Goal: Information Seeking & Learning: Learn about a topic

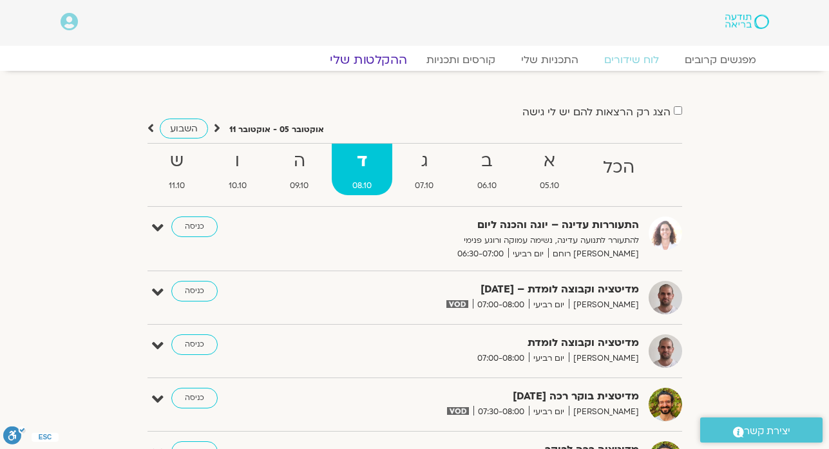
click at [388, 61] on link "ההקלטות שלי" at bounding box center [368, 59] width 108 height 15
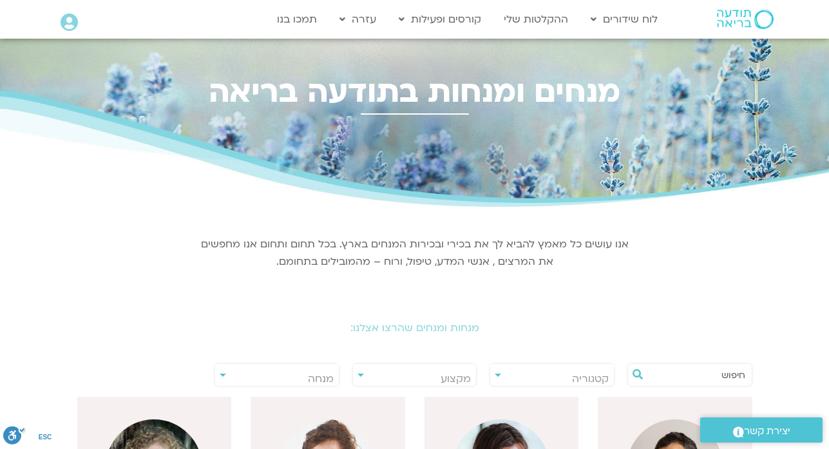
click at [704, 376] on input "text" at bounding box center [697, 375] width 98 height 22
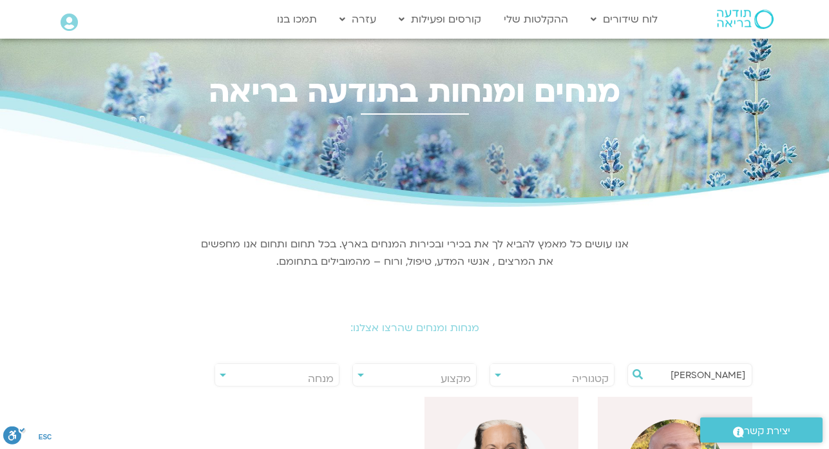
type input "[PERSON_NAME]"
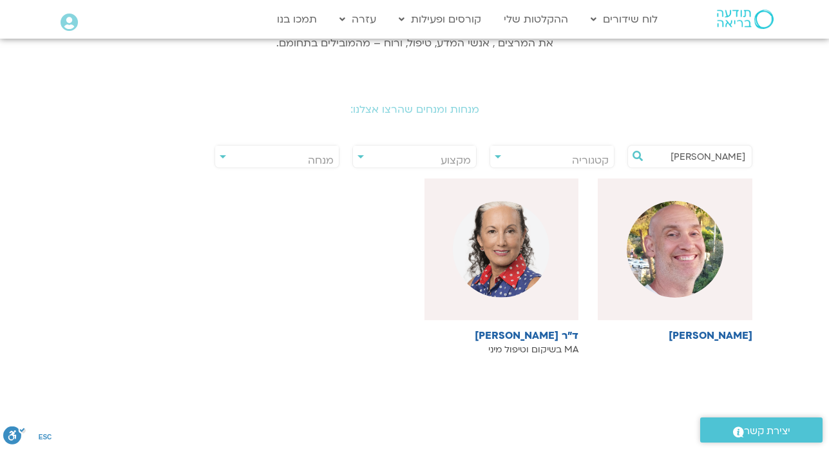
scroll to position [232, 0]
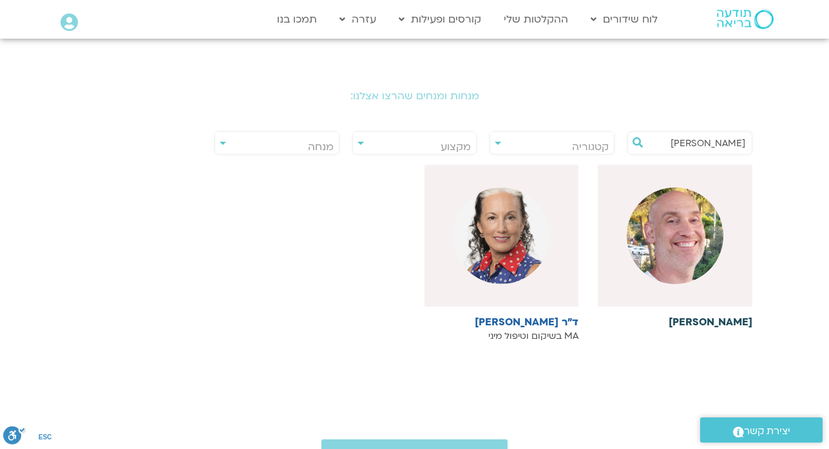
click at [728, 322] on h6 "[PERSON_NAME]" at bounding box center [675, 322] width 155 height 12
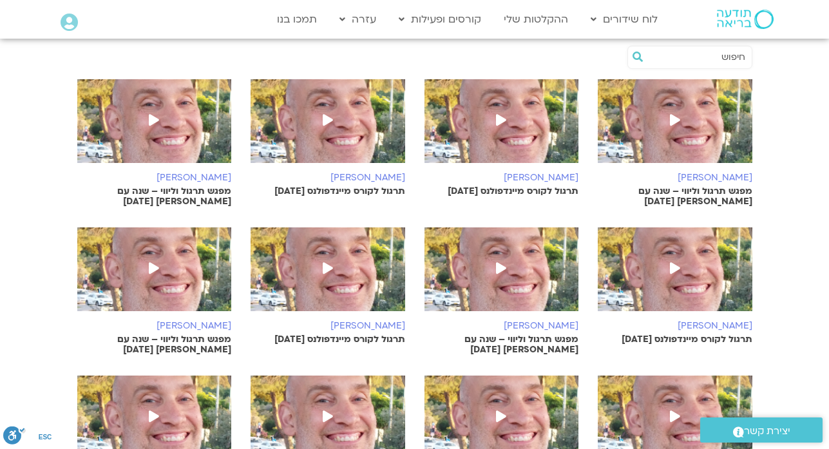
scroll to position [490, 0]
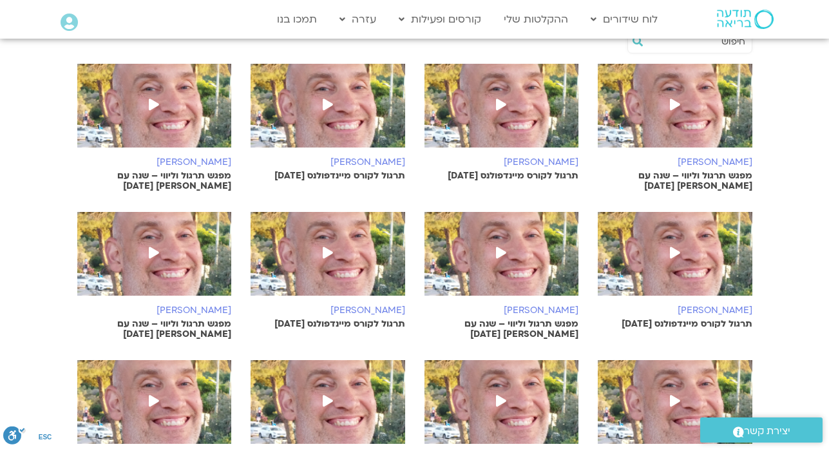
drag, startPoint x: 695, startPoint y: 32, endPoint x: 686, endPoint y: 5, distance: 28.5
click at [686, 5] on div at bounding box center [726, 19] width 111 height 37
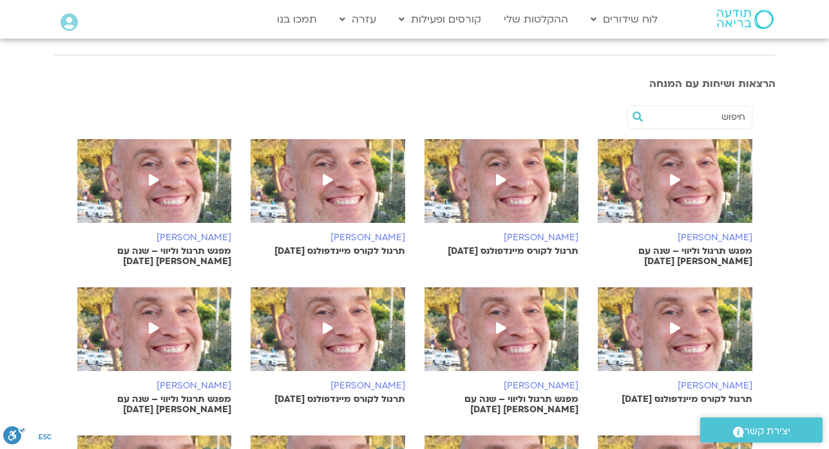
scroll to position [412, 0]
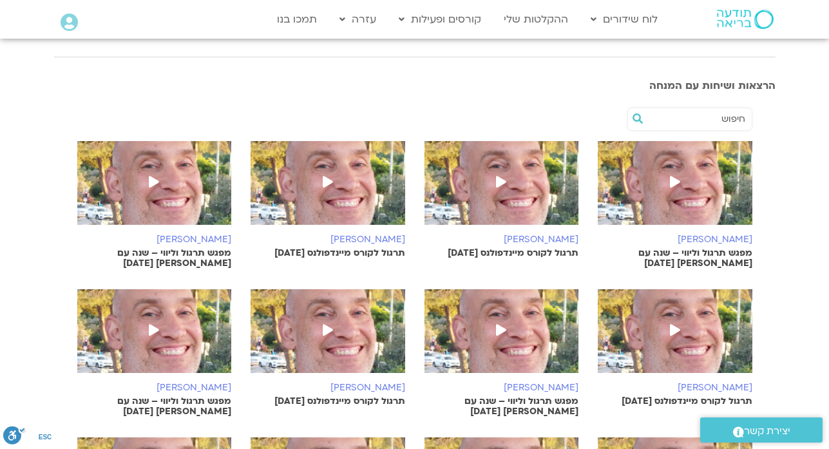
click at [707, 251] on p "מפגש תרגול וליווי – שנה עם [PERSON_NAME] [DATE]" at bounding box center [675, 258] width 155 height 21
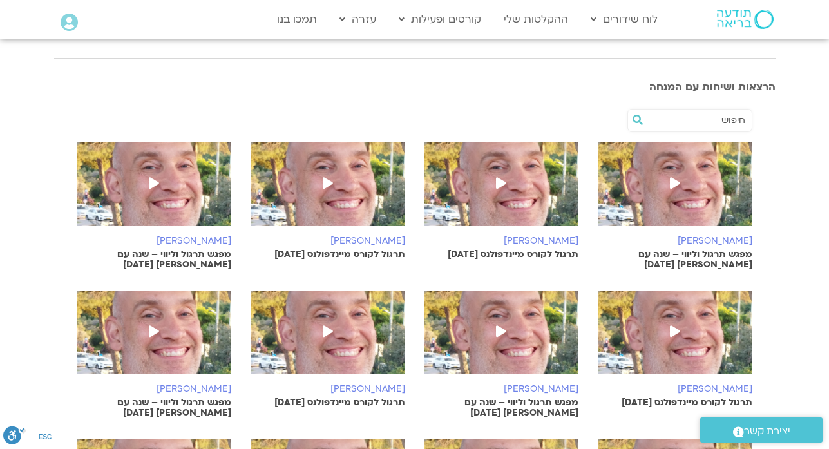
click at [490, 253] on p "תרגול לקורס מיינדפולנס [DATE]" at bounding box center [502, 254] width 155 height 10
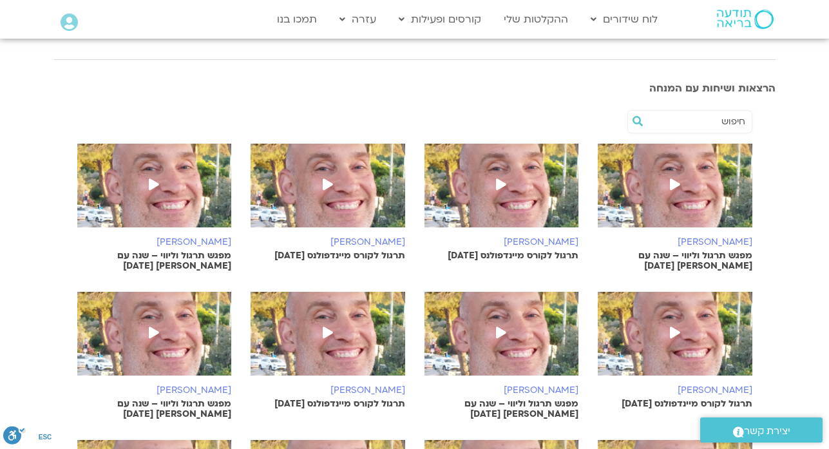
click at [363, 254] on p "תרגול לקורס מיינדפולנס [DATE]" at bounding box center [328, 256] width 155 height 10
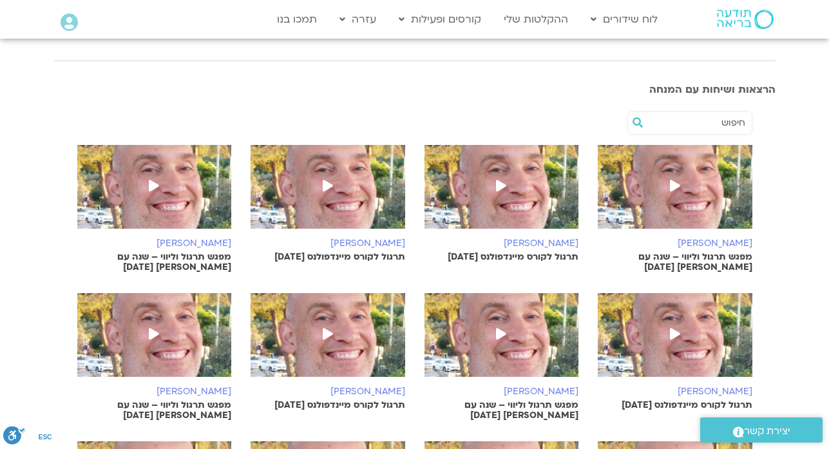
scroll to position [410, 0]
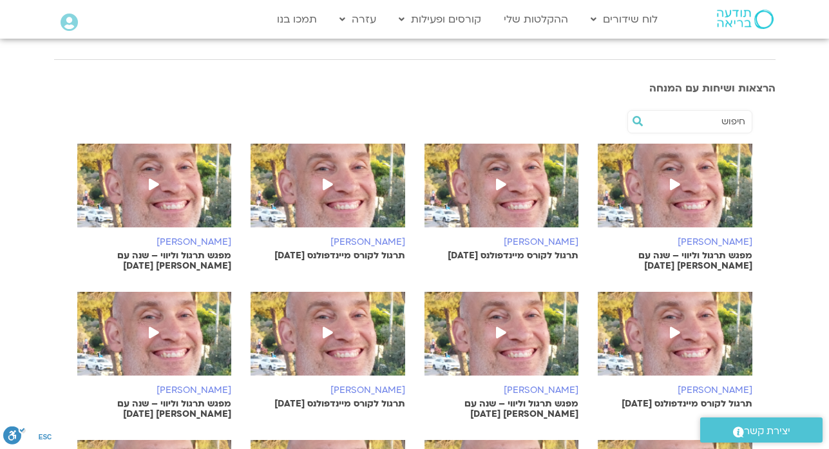
click at [147, 180] on span at bounding box center [153, 185] width 23 height 23
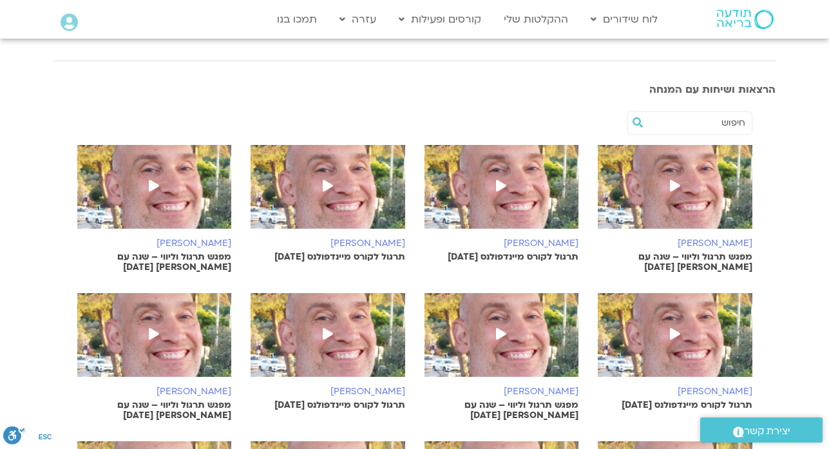
click at [690, 369] on img at bounding box center [675, 341] width 155 height 97
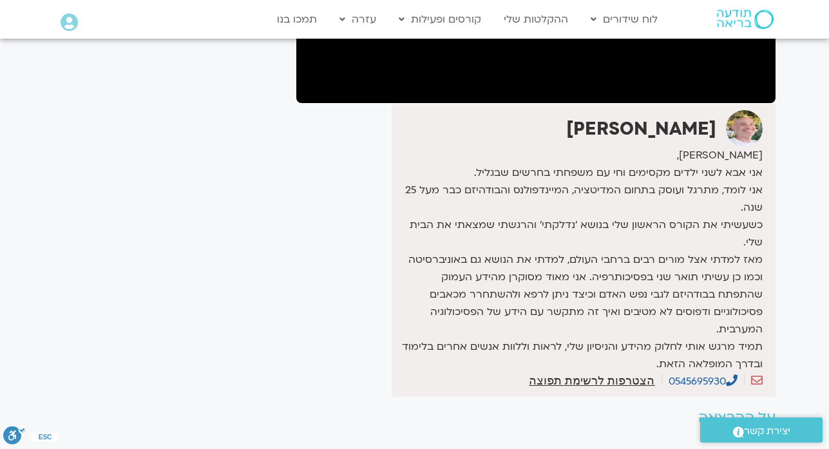
scroll to position [799, 0]
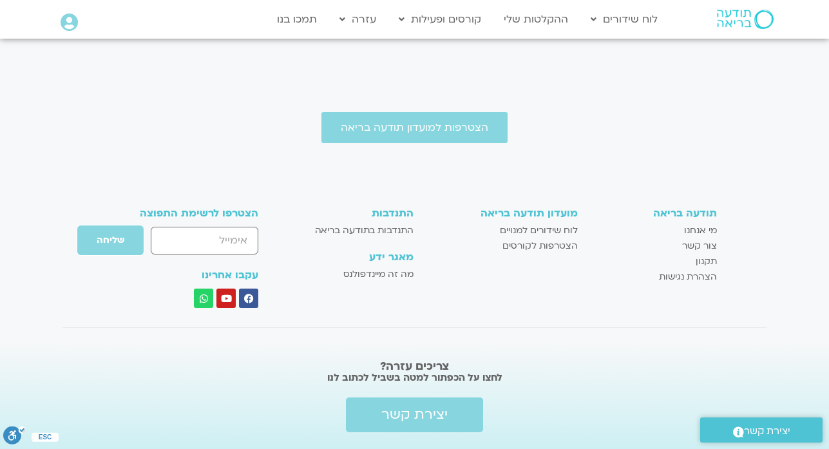
drag, startPoint x: 688, startPoint y: 369, endPoint x: 379, endPoint y: 153, distance: 376.6
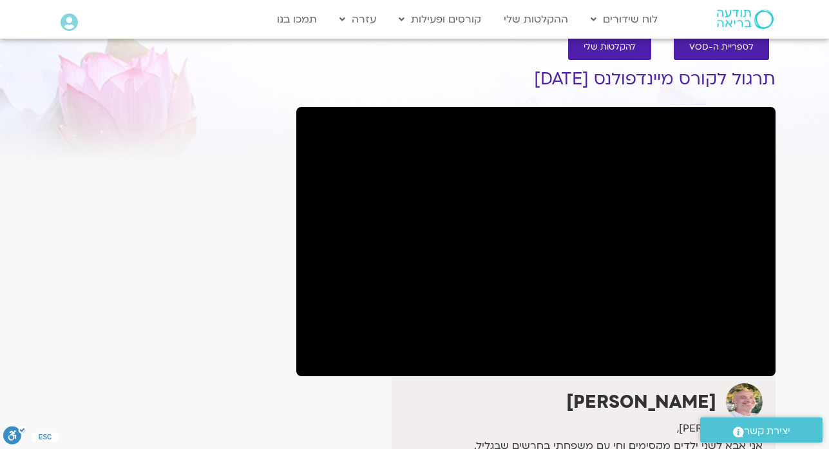
scroll to position [26, 0]
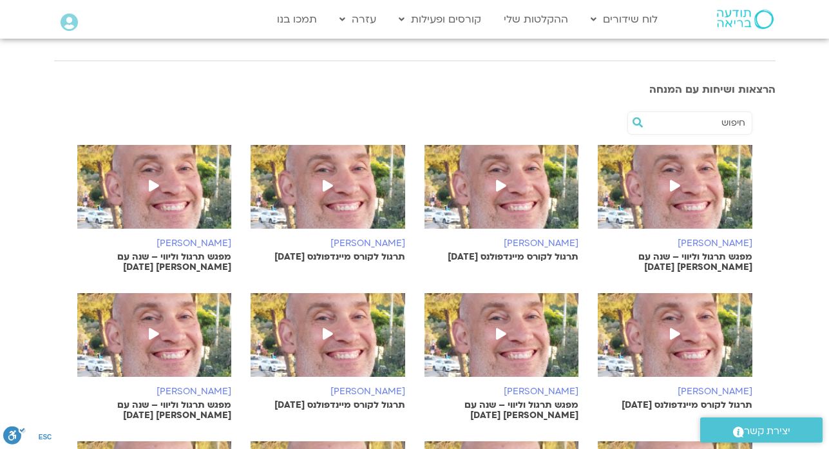
click at [504, 356] on img at bounding box center [502, 341] width 155 height 97
click at [342, 363] on img at bounding box center [328, 341] width 155 height 97
click at [341, 352] on img at bounding box center [328, 341] width 155 height 97
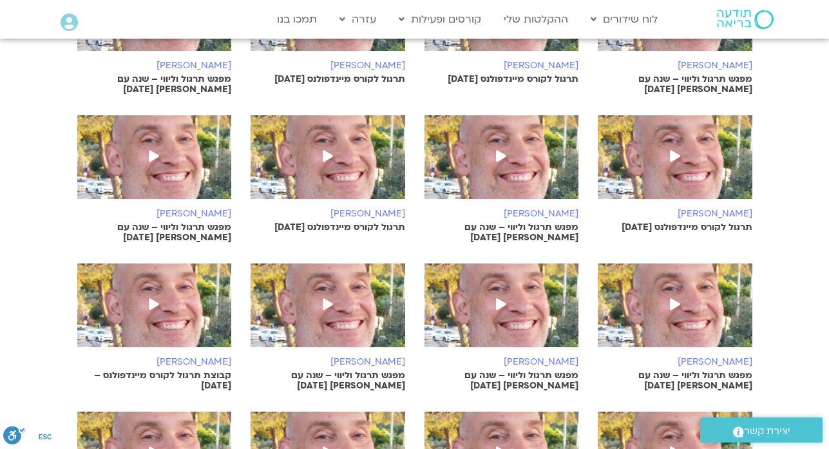
scroll to position [589, 0]
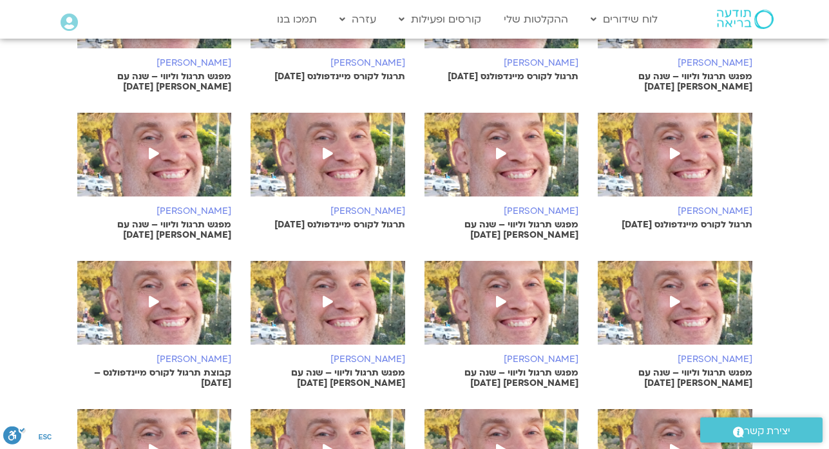
click at [148, 151] on span at bounding box center [153, 154] width 23 height 23
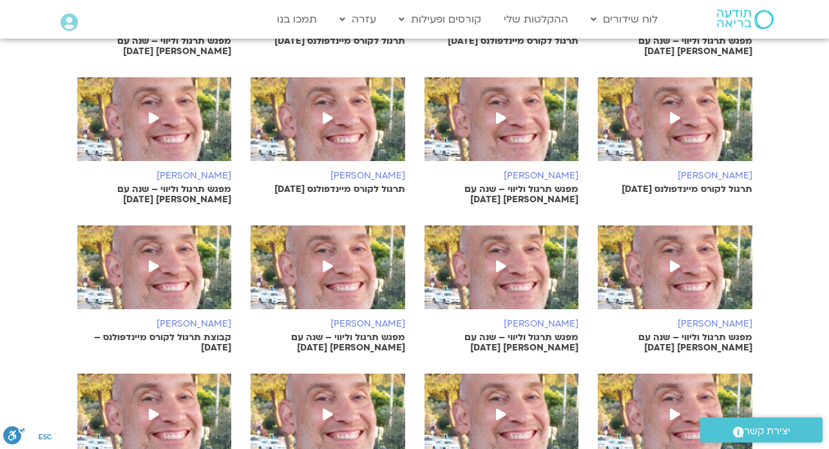
scroll to position [589, 0]
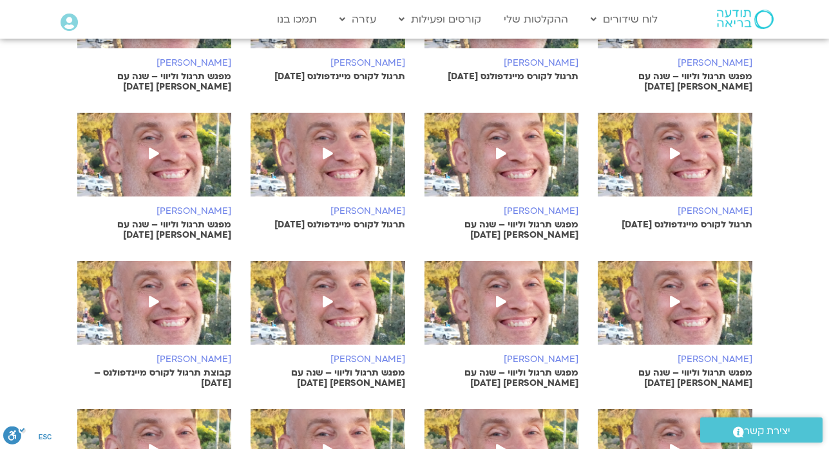
click at [690, 296] on img at bounding box center [675, 309] width 155 height 97
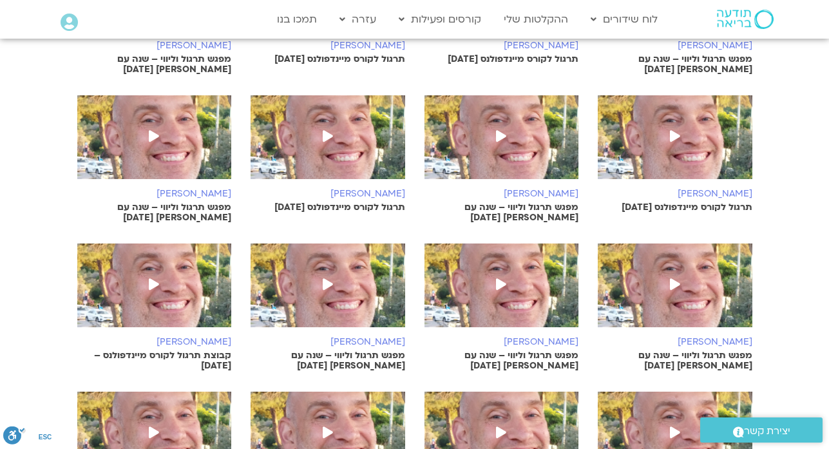
scroll to position [589, 0]
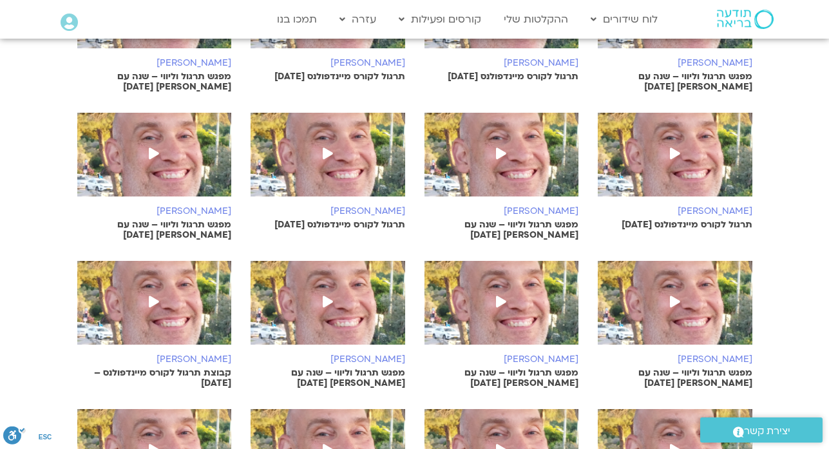
click at [504, 311] on span at bounding box center [501, 302] width 23 height 23
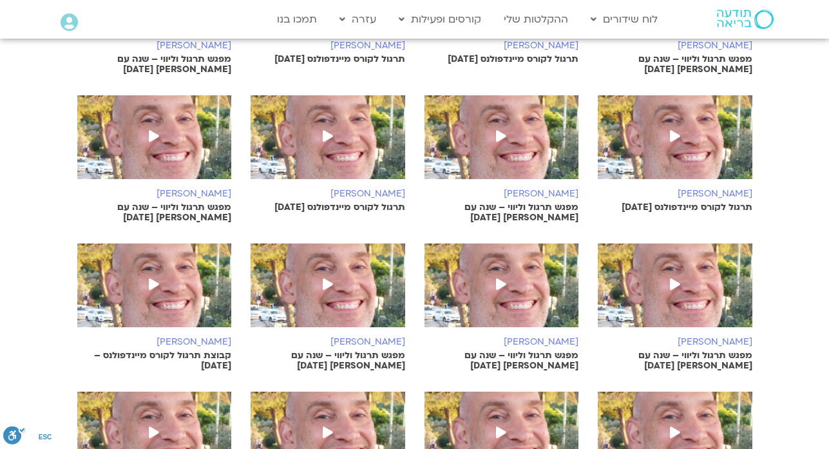
scroll to position [589, 0]
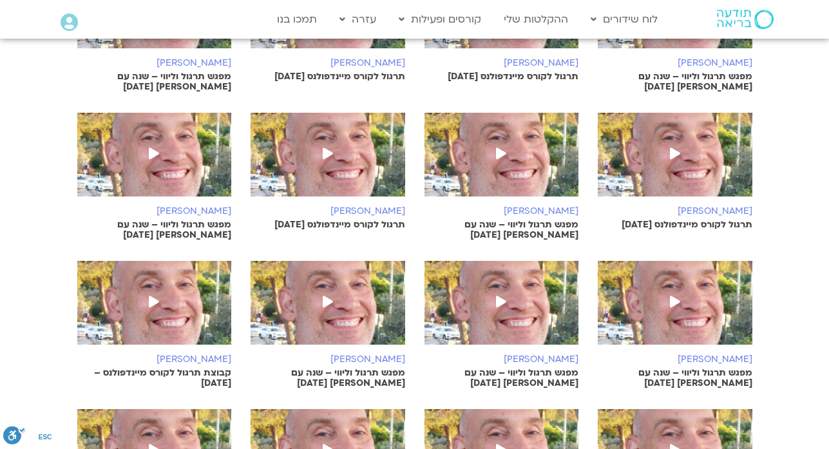
click at [352, 325] on img at bounding box center [328, 309] width 155 height 97
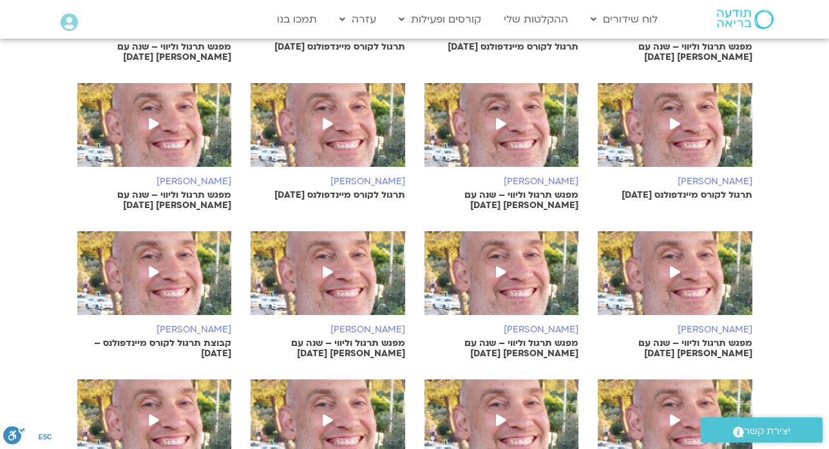
scroll to position [589, 0]
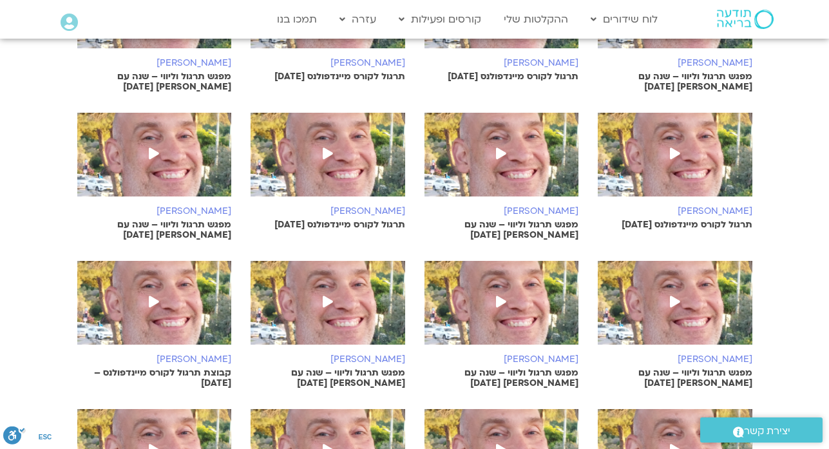
click at [153, 297] on icon at bounding box center [154, 302] width 10 height 12
click at [169, 43] on img at bounding box center [154, 13] width 155 height 97
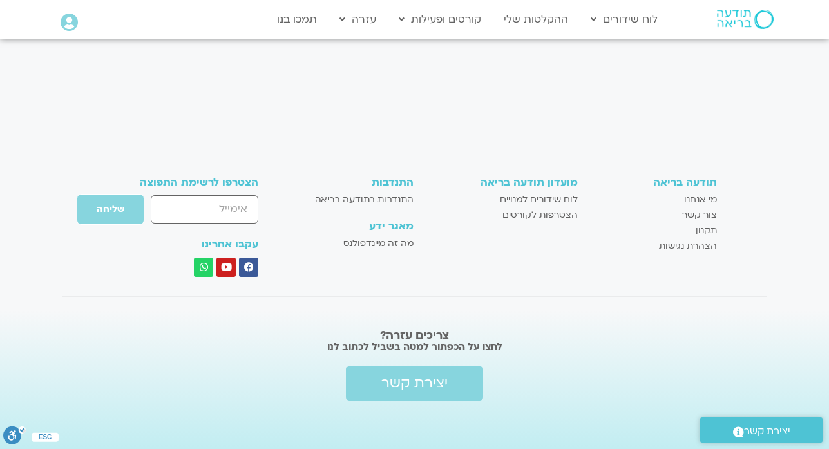
scroll to position [818, 0]
drag, startPoint x: 126, startPoint y: 41, endPoint x: 115, endPoint y: -6, distance: 48.1
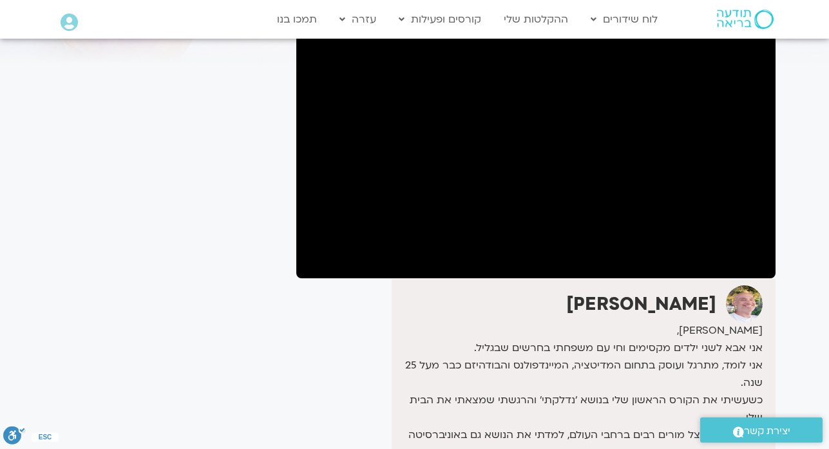
scroll to position [96, 0]
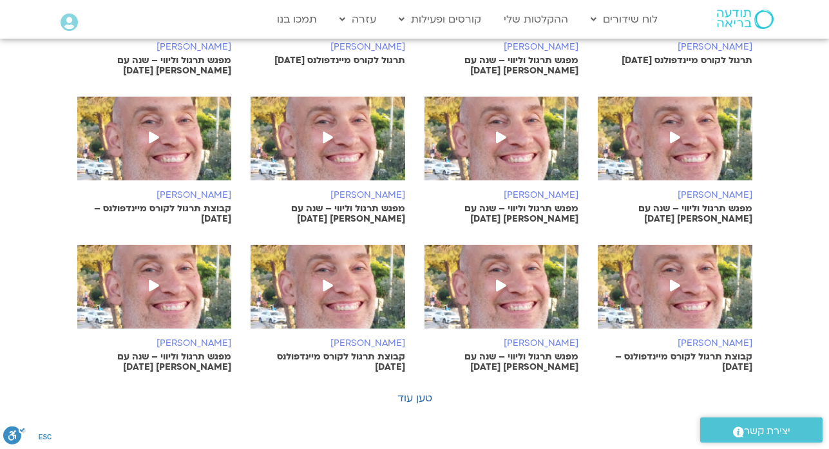
scroll to position [769, 0]
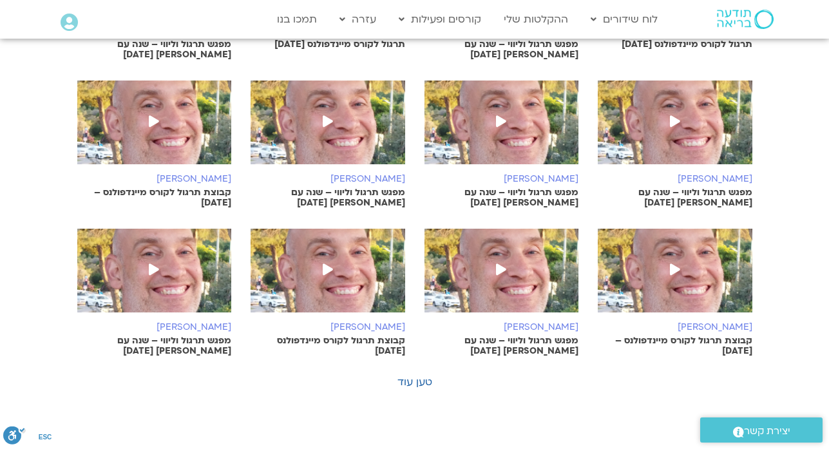
click at [673, 269] on icon at bounding box center [675, 270] width 10 height 12
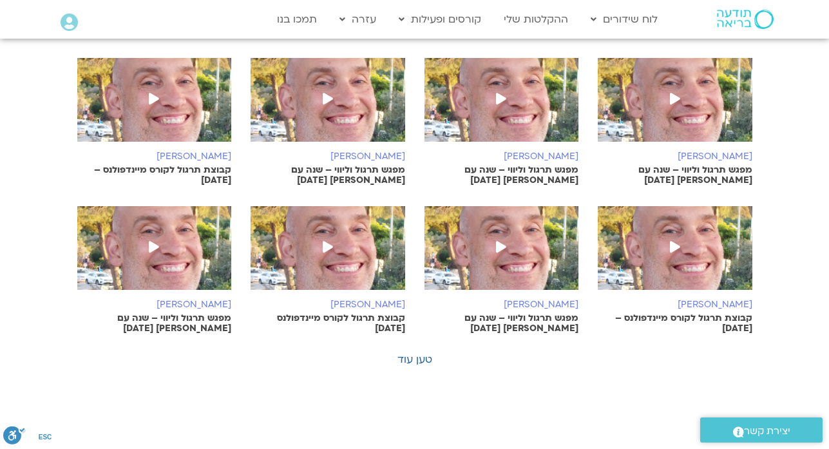
scroll to position [769, 0]
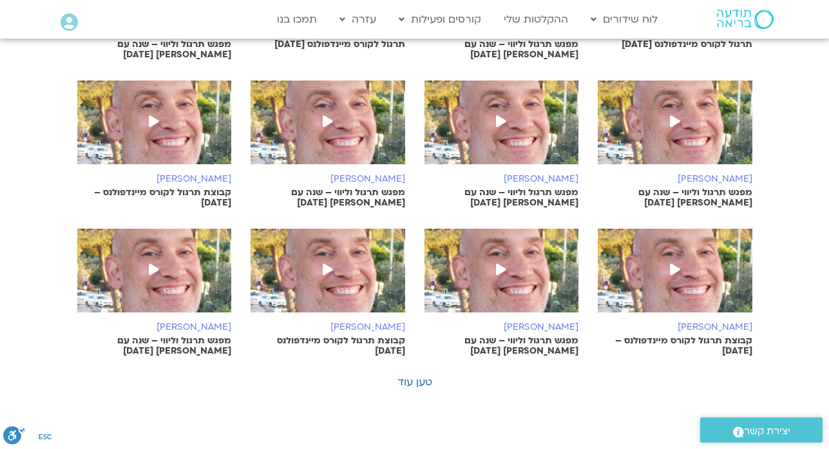
click at [503, 292] on img at bounding box center [502, 277] width 155 height 97
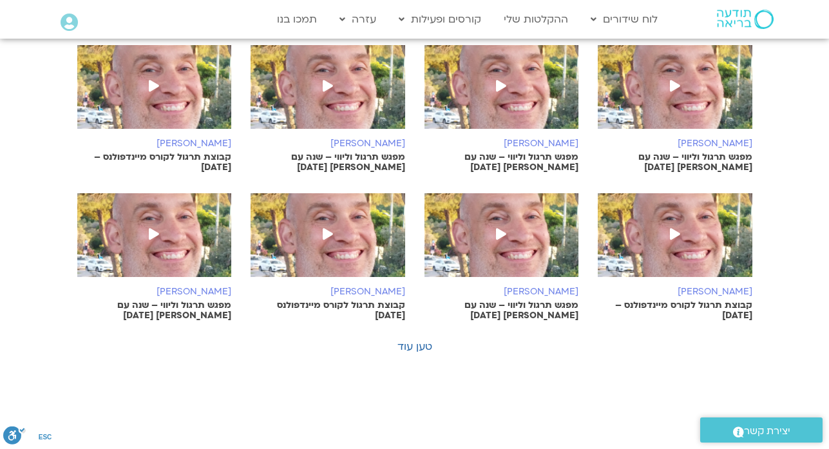
scroll to position [769, 0]
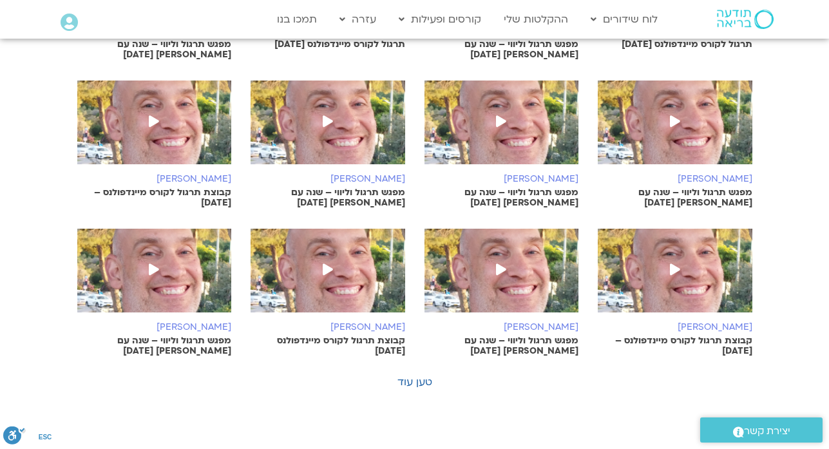
click at [334, 278] on span at bounding box center [327, 270] width 23 height 23
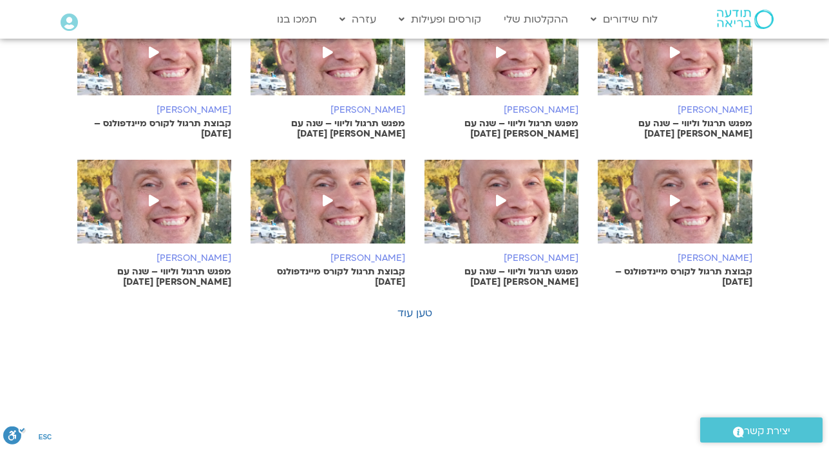
scroll to position [769, 0]
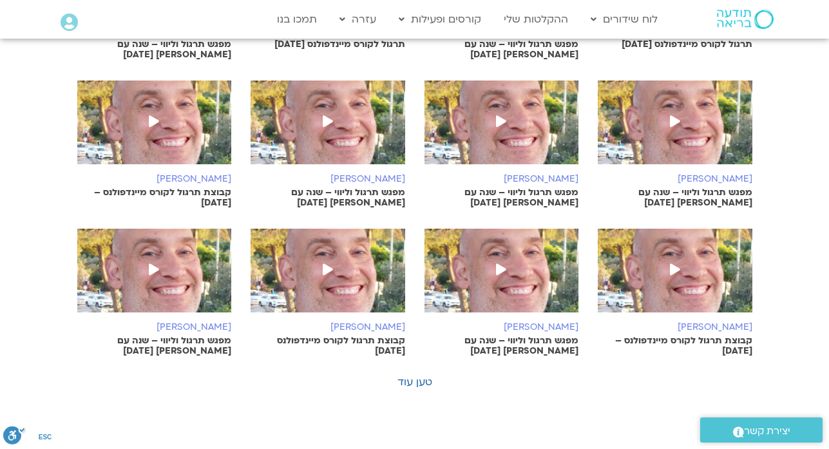
click at [168, 282] on img at bounding box center [154, 277] width 155 height 97
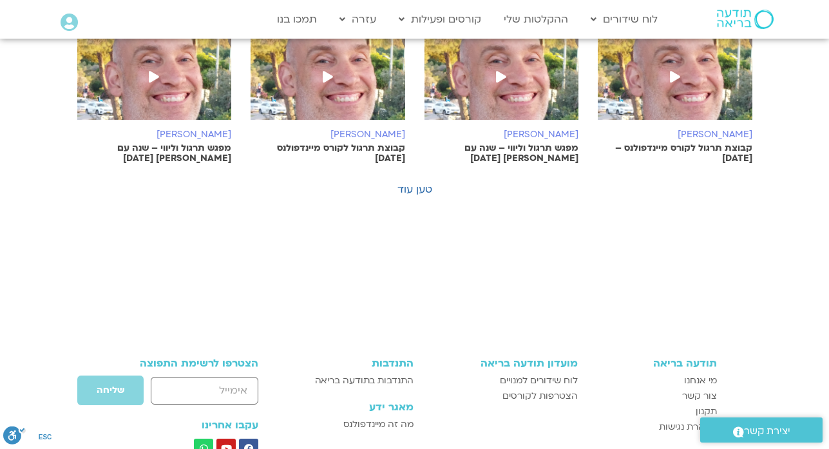
scroll to position [769, 0]
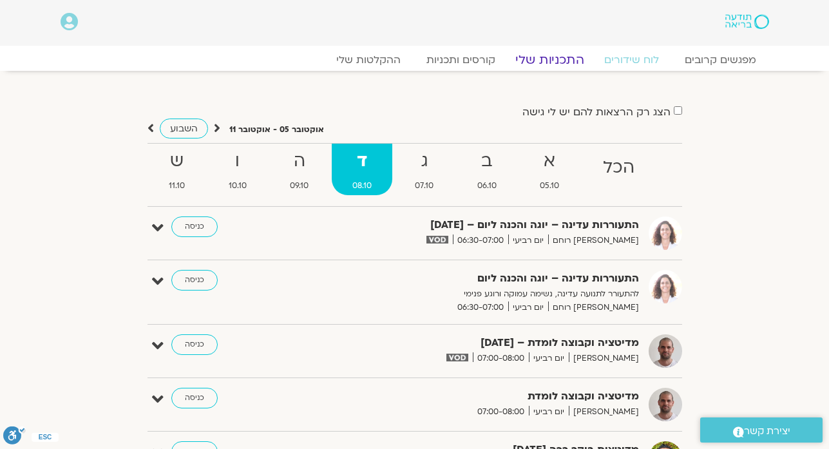
click at [562, 53] on link "התכניות שלי" at bounding box center [550, 59] width 100 height 15
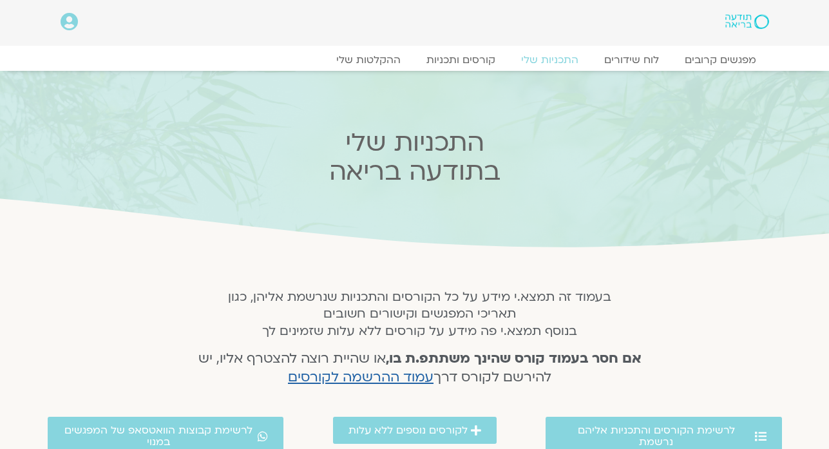
click at [711, 189] on icon at bounding box center [414, 215] width 2488 height 72
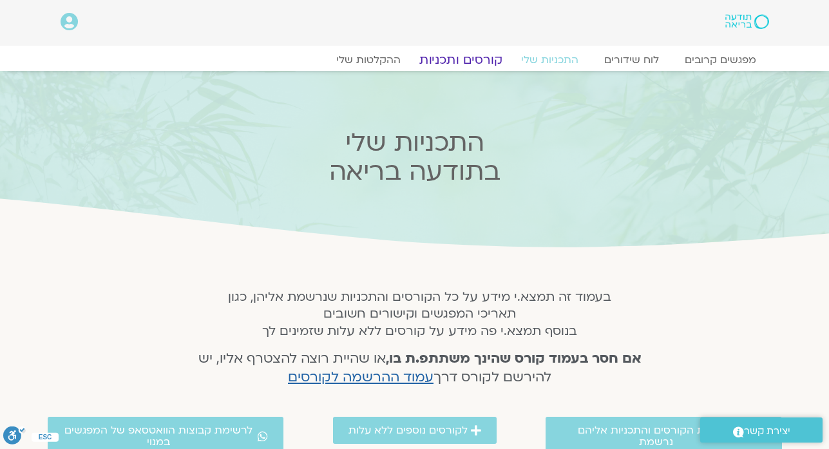
click at [470, 63] on link "קורסים ותכניות" at bounding box center [460, 59] width 113 height 15
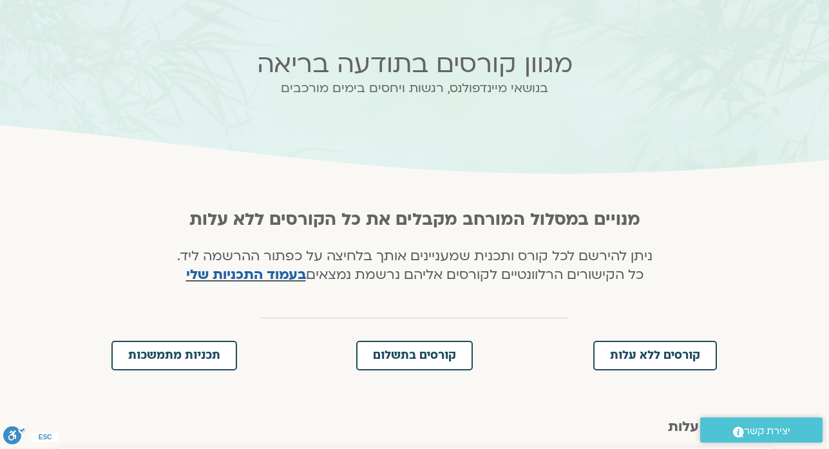
scroll to position [103, 0]
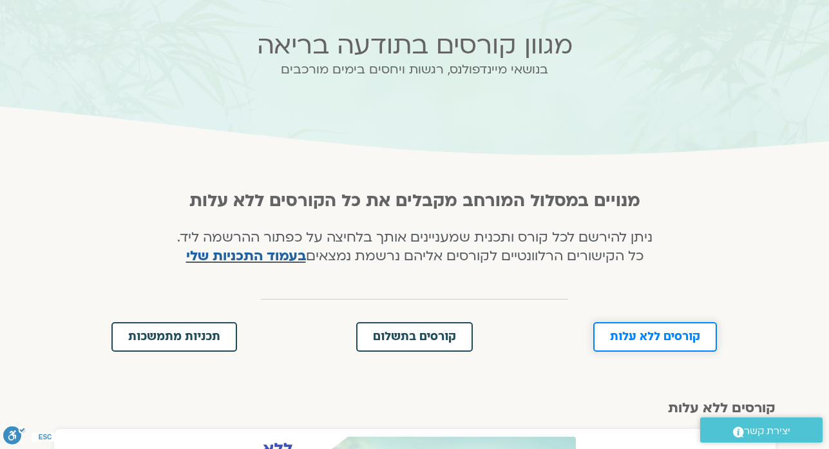
click at [678, 347] on link "קורסים ללא עלות" at bounding box center [655, 337] width 124 height 30
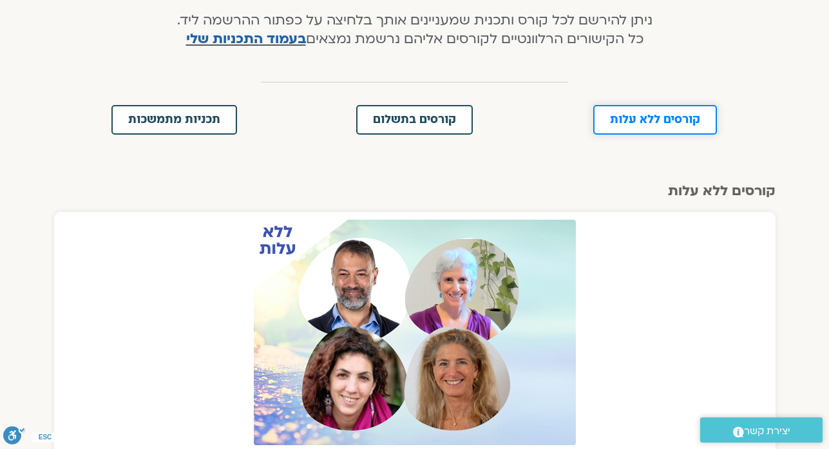
scroll to position [532, 0]
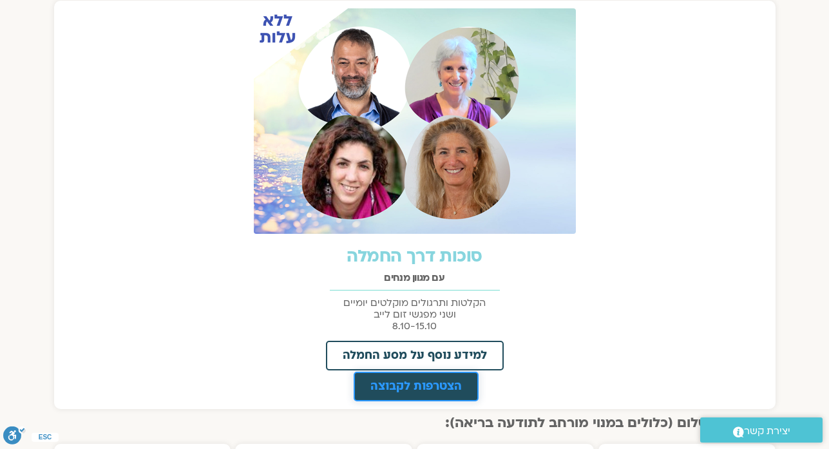
click at [459, 385] on span "הצטרפות לקבוצה" at bounding box center [415, 387] width 91 height 12
click at [424, 392] on link "הצטרפות לקבוצה" at bounding box center [416, 387] width 125 height 30
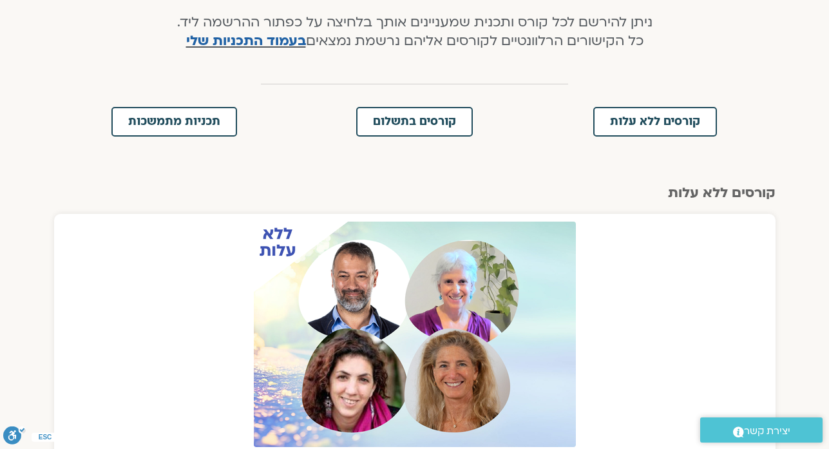
scroll to position [318, 0]
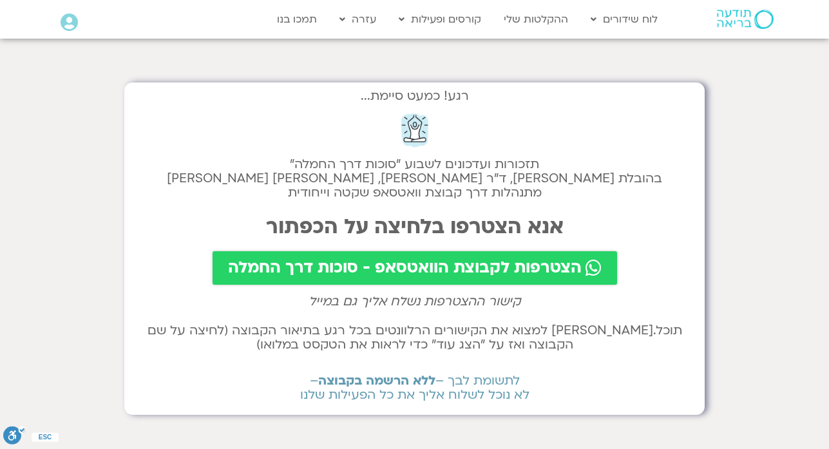
click at [448, 276] on span "הצטרפות לקבוצת הוואטסאפ - סוכות דרך החמלה" at bounding box center [405, 268] width 354 height 18
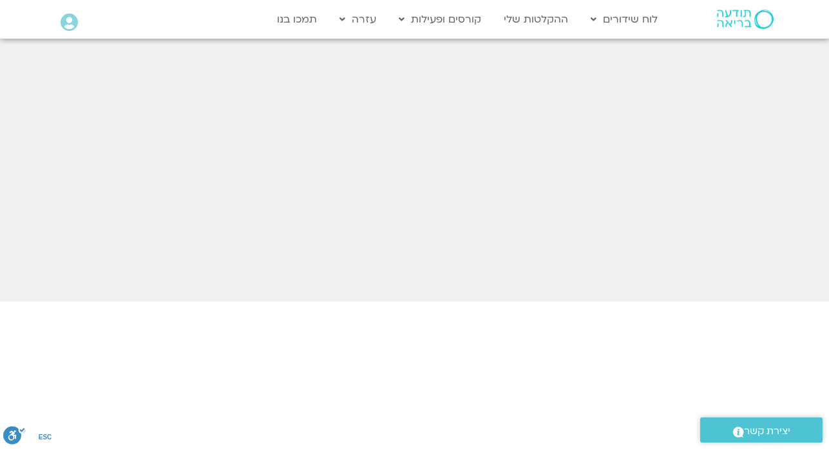
scroll to position [464, 0]
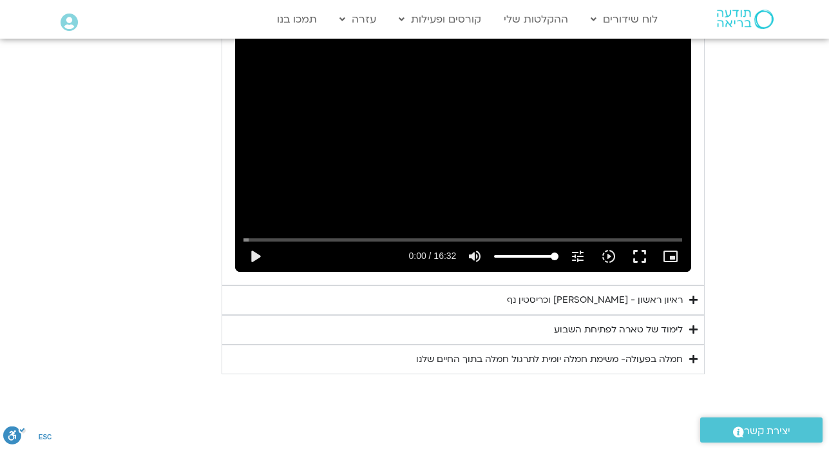
click at [611, 300] on div "ראיון ראשון - [PERSON_NAME] וכריסטין נף" at bounding box center [595, 300] width 176 height 15
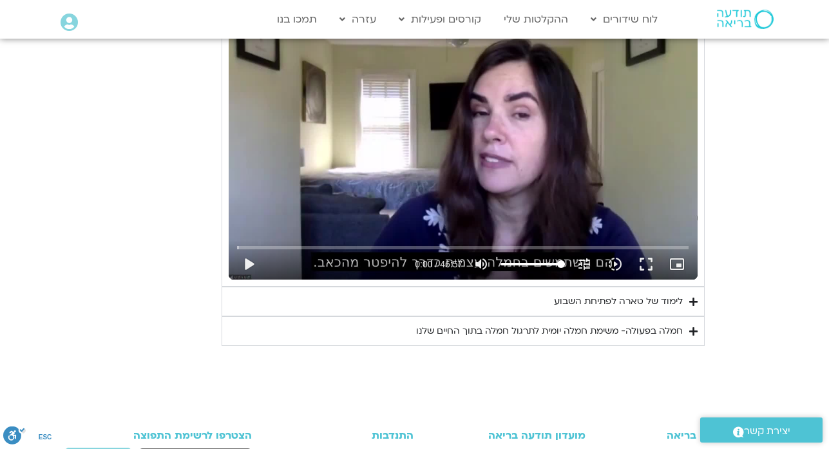
scroll to position [1073, 0]
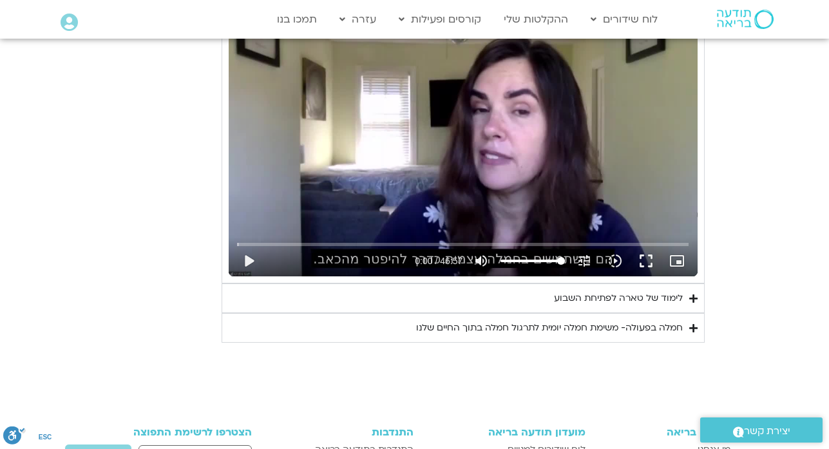
click at [615, 298] on div "לימוד של טארה לפתיחת השבוע" at bounding box center [618, 298] width 129 height 15
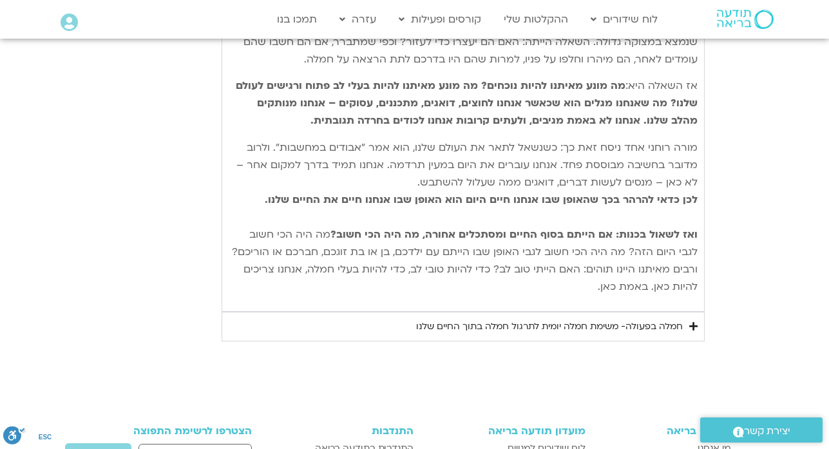
scroll to position [1537, 0]
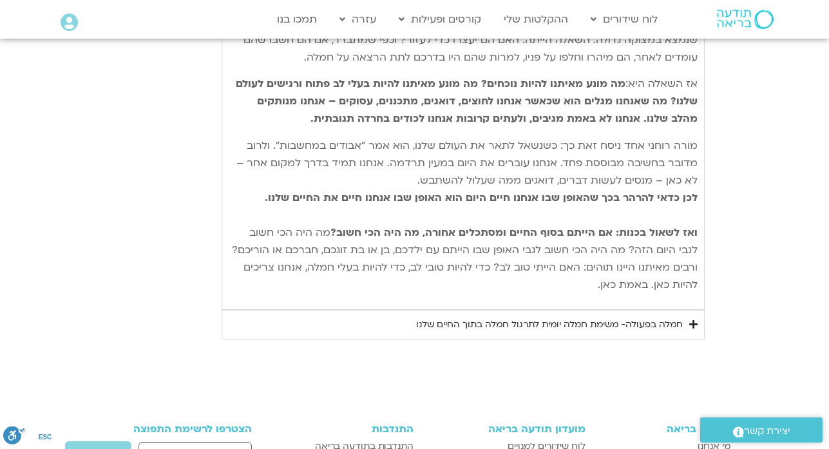
click at [656, 317] on div "חמלה בפעולה- משימת חמלה יומית לתרגול חמלה בתוך החיים שלנו" at bounding box center [549, 324] width 267 height 15
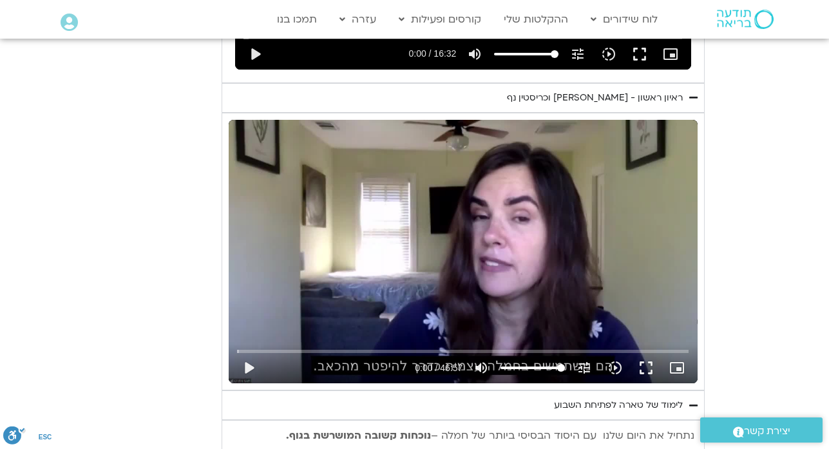
scroll to position [945, 0]
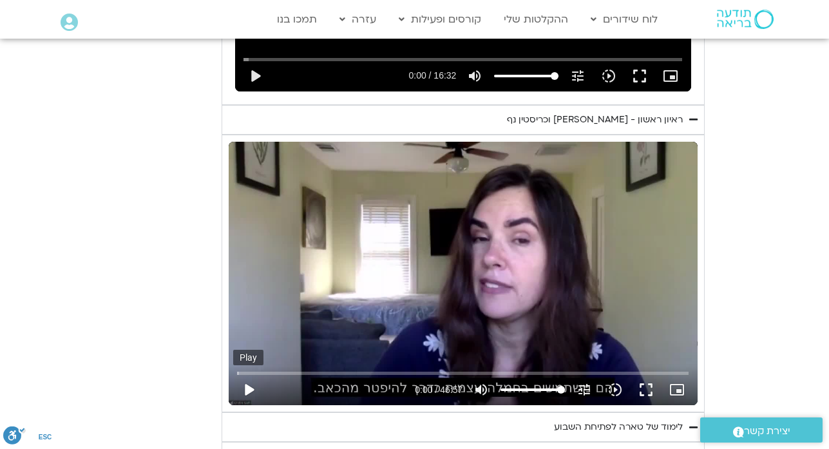
click at [247, 393] on button "play_arrow" at bounding box center [248, 389] width 31 height 31
click at [247, 398] on button "pause" at bounding box center [248, 389] width 31 height 31
type input "10.083735"
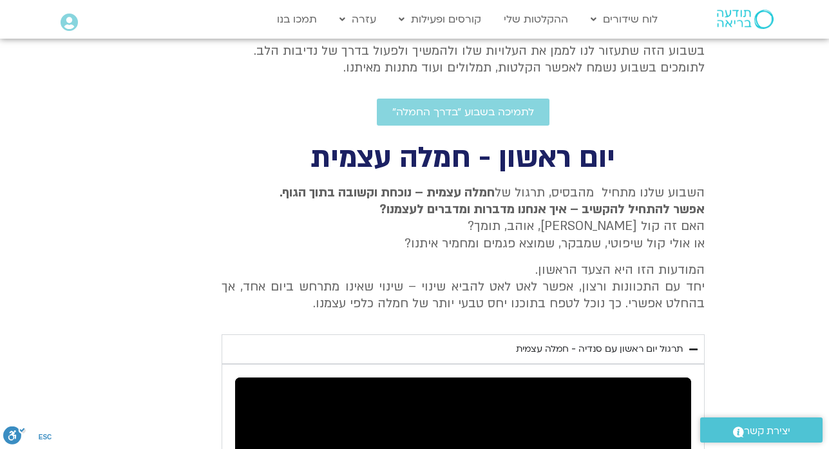
scroll to position [387, 0]
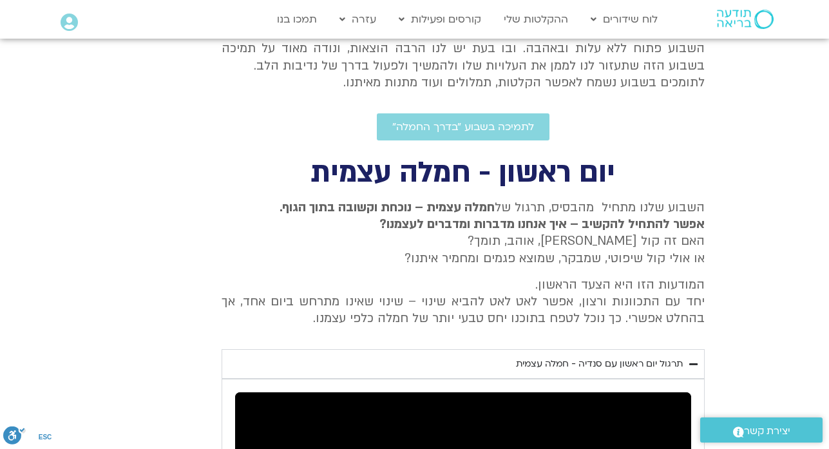
click at [678, 213] on p "השבוע שלנו מתחיל מהבסיס, תרגול של חמלה עצמית – נוכחת וקשובה בתוך הגוף. אפשר להת…" at bounding box center [463, 233] width 483 height 68
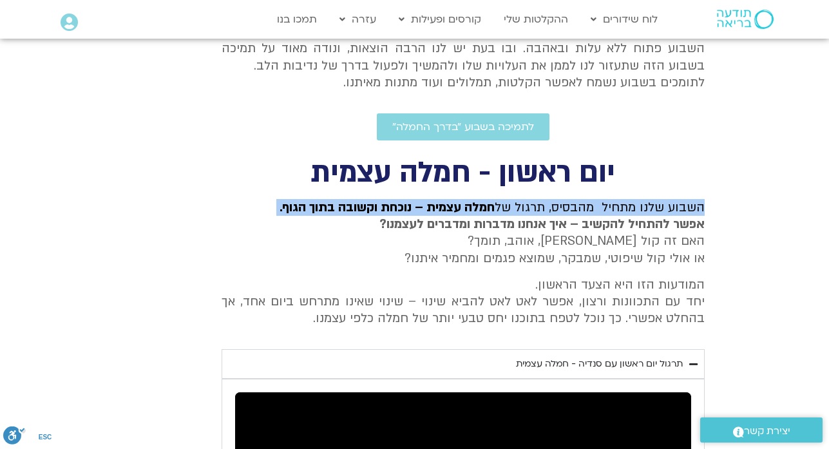
click at [678, 213] on p "השבוע שלנו מתחיל מהבסיס, תרגול של חמלה עצמית – נוכחת וקשובה בתוך הגוף. אפשר להת…" at bounding box center [463, 233] width 483 height 68
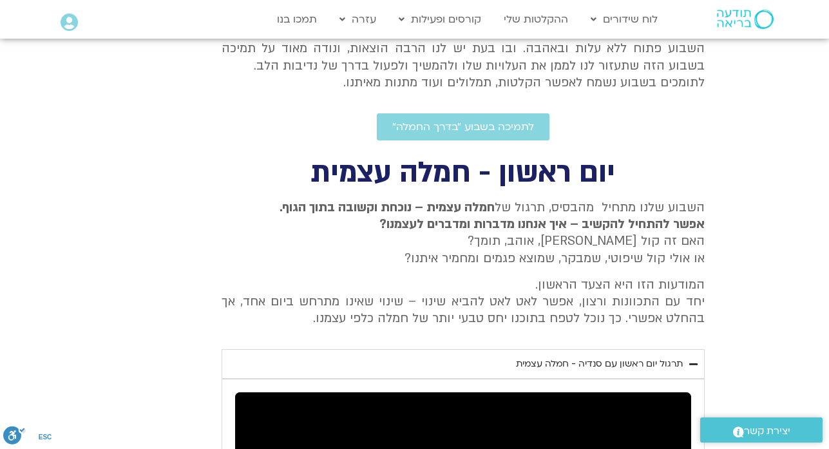
click at [600, 164] on h2 "יום ראשון - חמלה עצמית" at bounding box center [463, 173] width 483 height 26
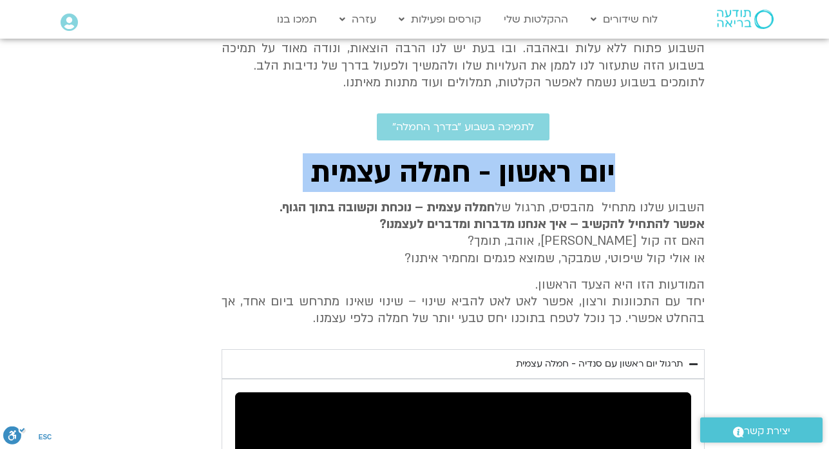
click at [600, 164] on h2 "יום ראשון - חמלה עצמית" at bounding box center [463, 173] width 483 height 26
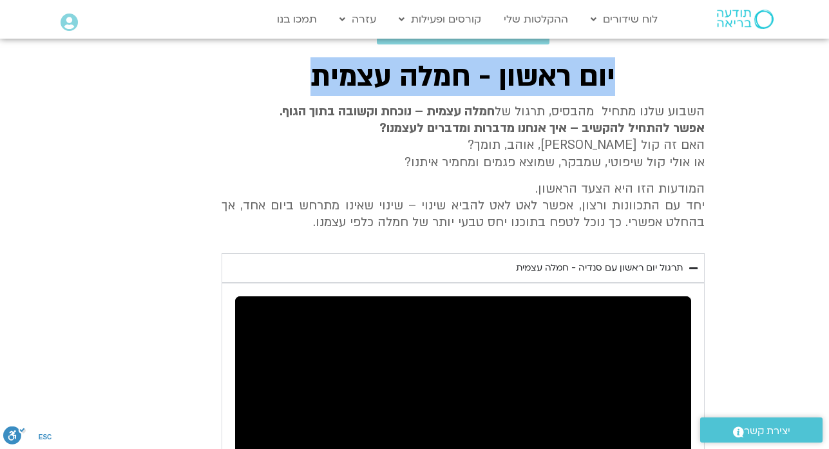
scroll to position [490, 0]
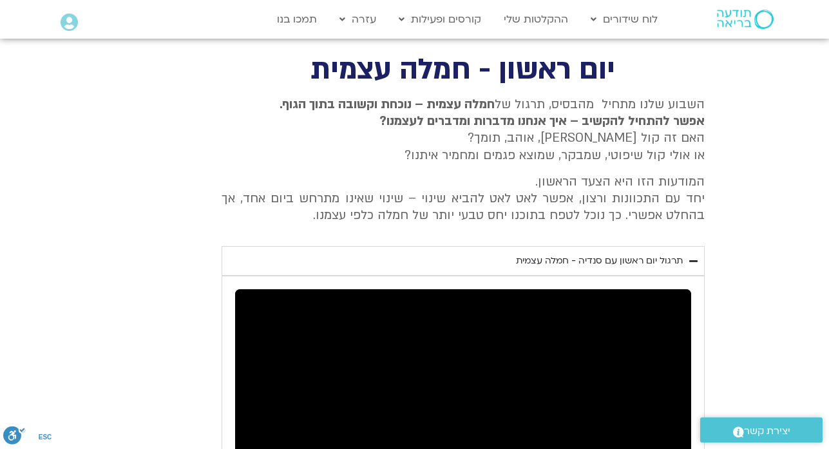
click at [700, 100] on p "השבוע שלנו מתחיל מהבסיס, תרגול של חמלה עצמית – נוכחת וקשובה בתוך הגוף. אפשר להת…" at bounding box center [463, 130] width 483 height 68
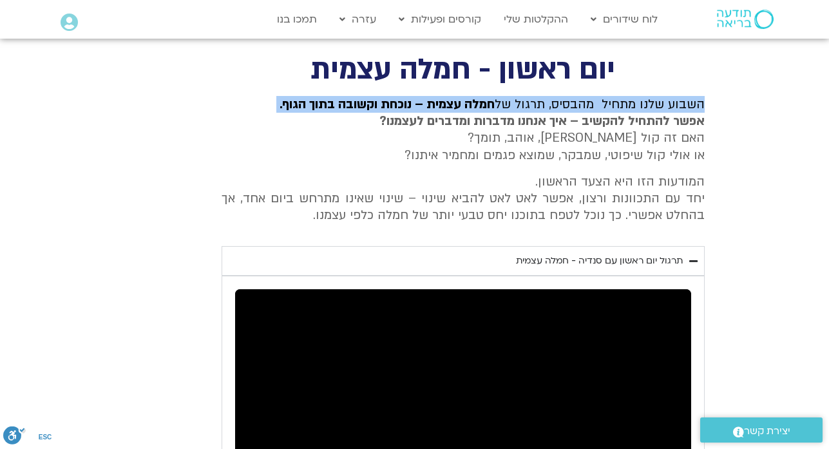
click at [700, 100] on p "השבוע שלנו מתחיל מהבסיס, תרגול של חמלה עצמית – נוכחת וקשובה בתוך הגוף. אפשר להת…" at bounding box center [463, 130] width 483 height 68
click at [321, 215] on p "המודעות הזו היא הצעד הראשון. יחד עם התכוונות ורצון, אפשר לאט לאט להביא שינוי – …" at bounding box center [463, 198] width 483 height 51
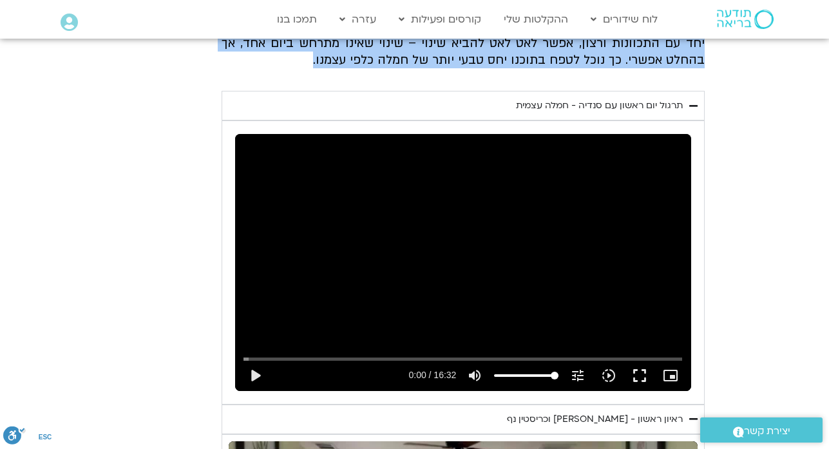
scroll to position [670, 0]
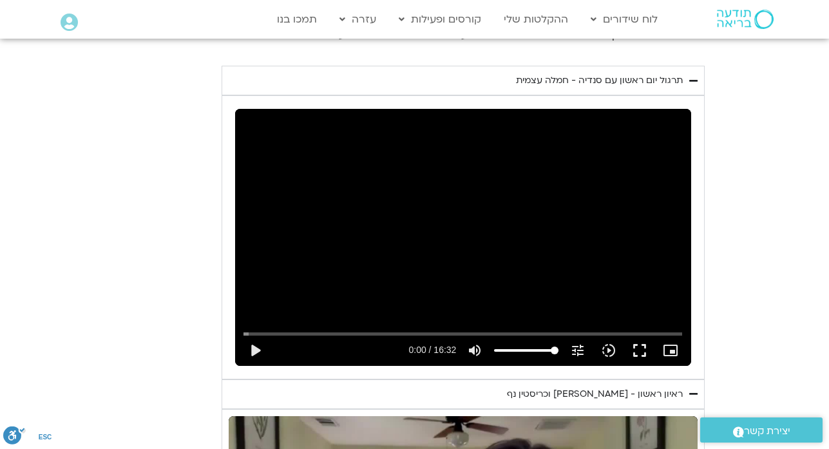
click at [626, 76] on div "תרגול יום ראשון עם סנדיה - חמלה עצמית" at bounding box center [599, 80] width 167 height 15
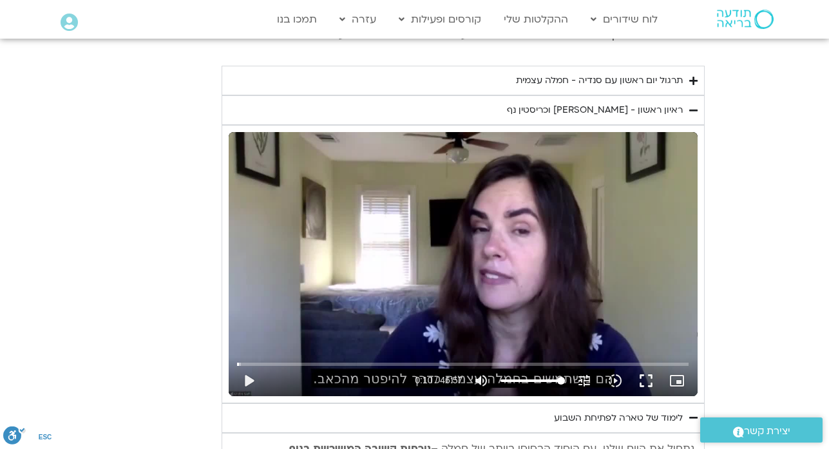
click at [626, 76] on div "תרגול יום ראשון עם סנדיה - חמלה עצמית" at bounding box center [599, 80] width 167 height 15
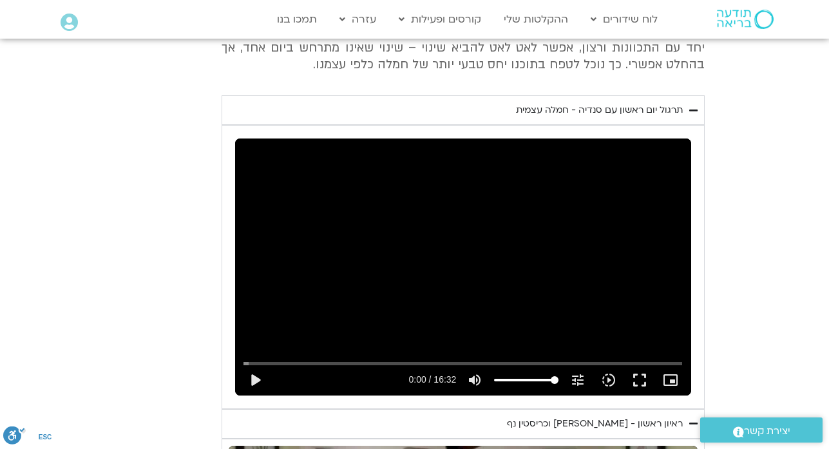
scroll to position [619, 0]
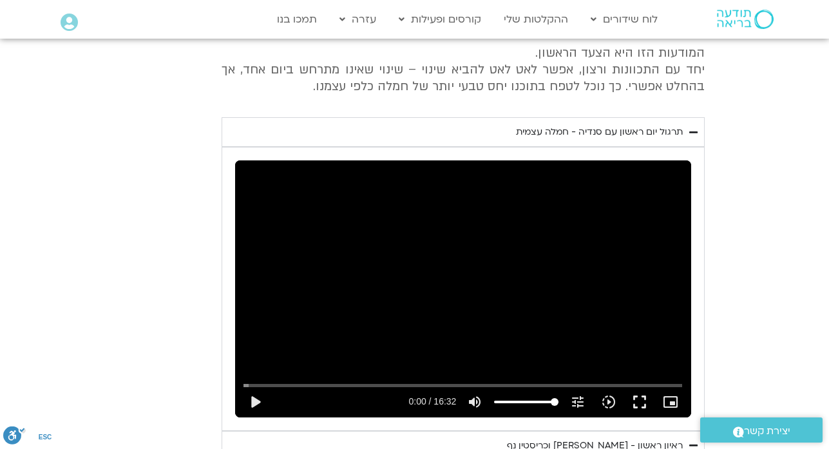
click at [619, 183] on div "Skip Ad 13:47 play_arrow 0:00 / 16:32 volume_up Mute tune Resolution Auto 240p …" at bounding box center [463, 288] width 456 height 256
click at [619, 183] on div "Skip Ad 13:47 pause 0:02 / 16:32 volume_up Mute tune Resolution Auto 240p slow_…" at bounding box center [463, 288] width 456 height 256
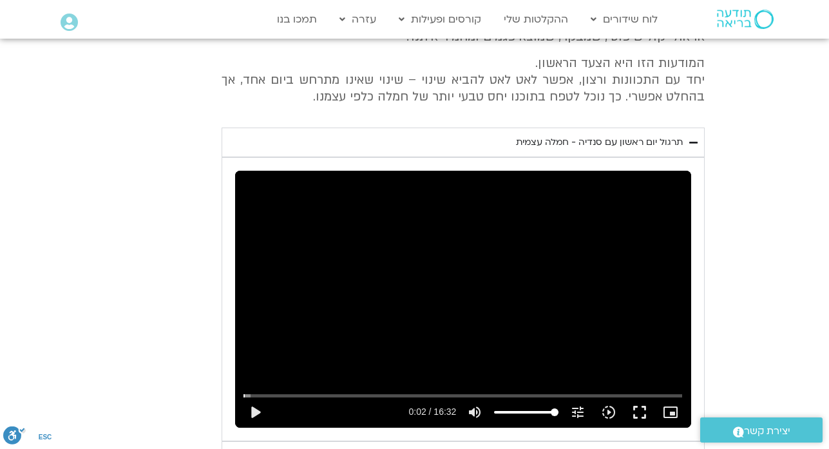
click at [526, 200] on div "Skip Ad 13:47 play_arrow 0:02 / 16:32 volume_up Mute tune Resolution Auto 240p …" at bounding box center [463, 299] width 456 height 256
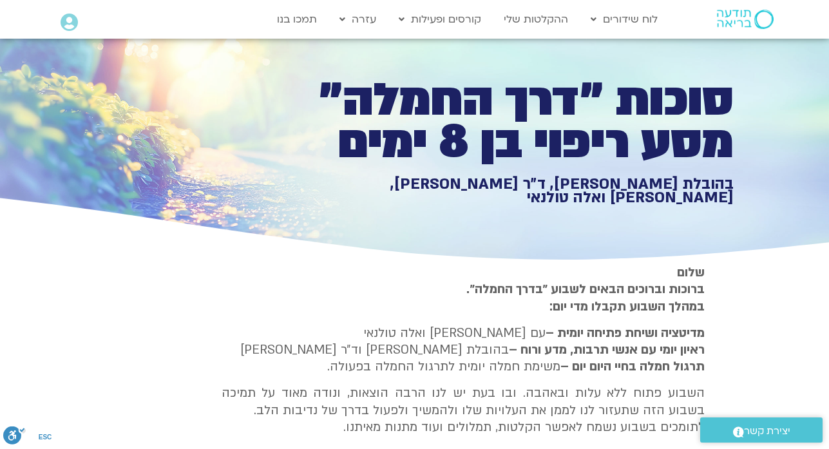
scroll to position [41, 0]
click at [748, 390] on section "[PERSON_NAME] וברוכים הבאים לשבוע ״בדרך החמלה״. במהלך השבוע תקבלו מדי יום: מדיט…" at bounding box center [414, 375] width 829 height 221
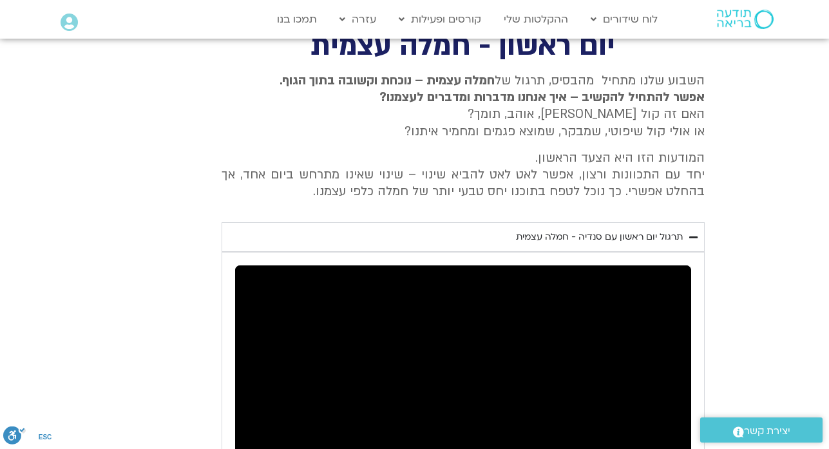
scroll to position [531, 0]
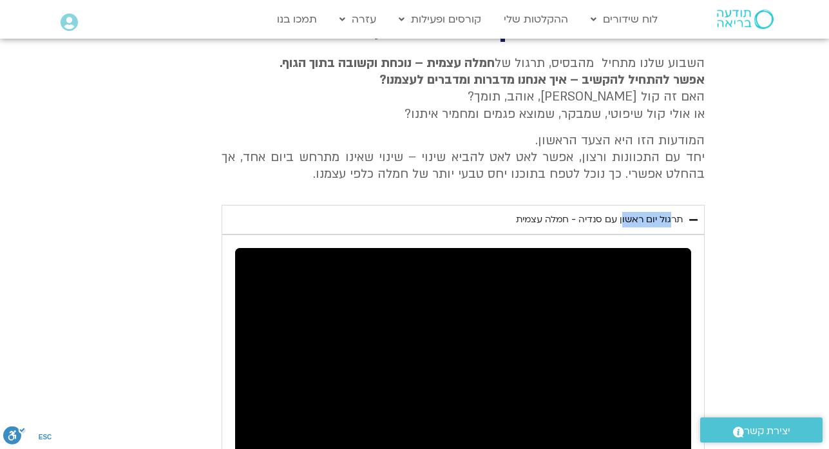
drag, startPoint x: 673, startPoint y: 215, endPoint x: 624, endPoint y: 219, distance: 49.2
click at [624, 219] on div "תרגול יום ראשון עם סנדיה - חמלה עצמית" at bounding box center [599, 219] width 167 height 15
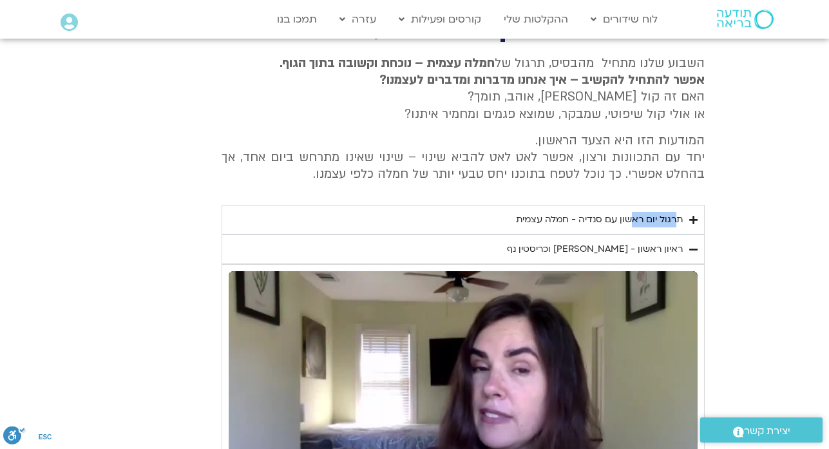
drag, startPoint x: 684, startPoint y: 217, endPoint x: 638, endPoint y: 222, distance: 46.0
click at [638, 222] on summary "תרגול יום ראשון עם סנדיה - חמלה עצמית" at bounding box center [463, 220] width 483 height 30
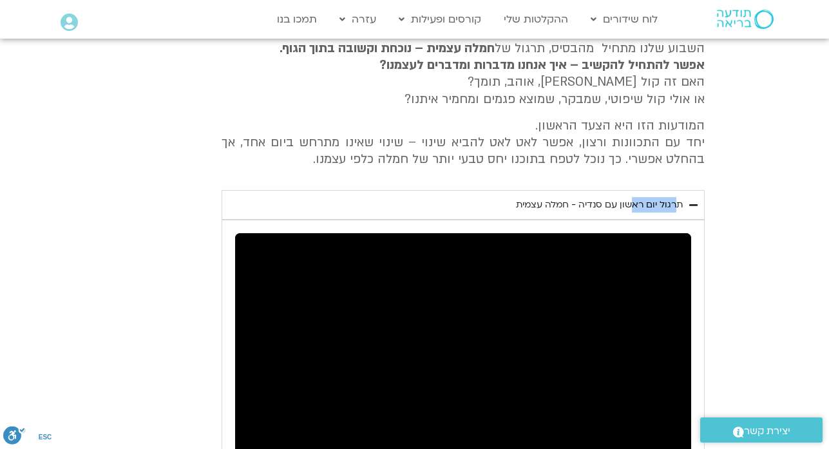
scroll to position [530, 0]
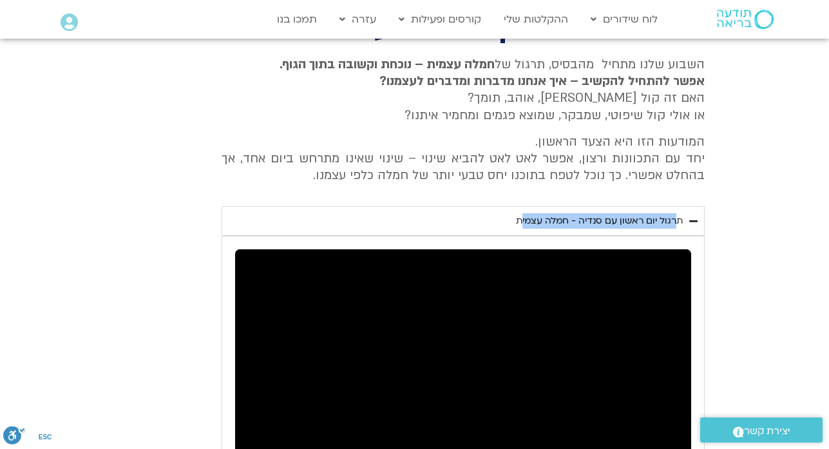
click at [524, 218] on div "תרגול יום ראשון עם סנדיה - חמלה עצמית" at bounding box center [599, 220] width 167 height 15
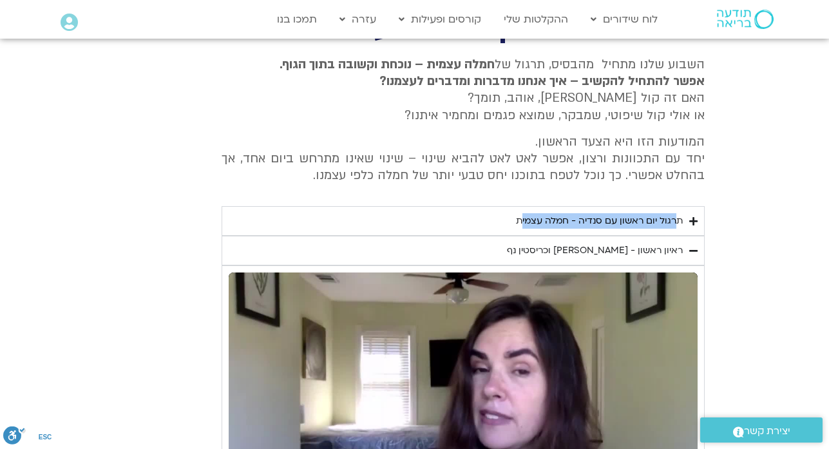
click at [517, 220] on div "תרגול יום ראשון עם סנדיה - חמלה עצמית" at bounding box center [599, 220] width 167 height 15
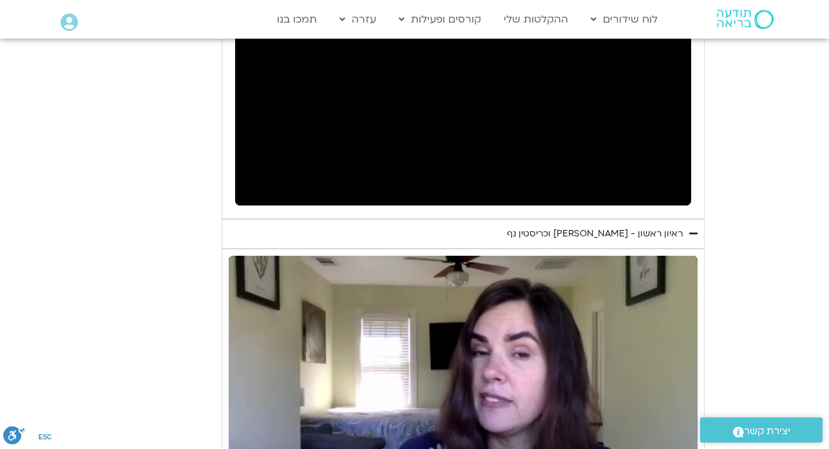
scroll to position [839, 0]
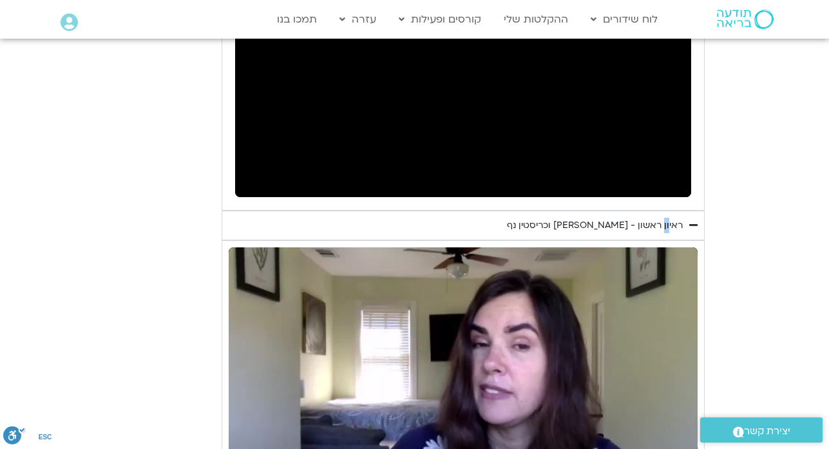
click at [667, 222] on div "ראיון ראשון - [PERSON_NAME] וכריסטין נף" at bounding box center [595, 225] width 176 height 15
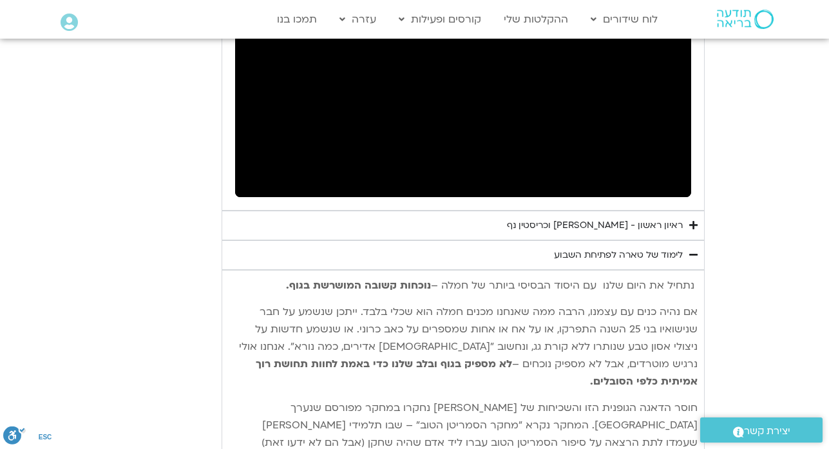
click at [678, 224] on div "ראיון ראשון - [PERSON_NAME] וכריסטין נף" at bounding box center [595, 225] width 176 height 15
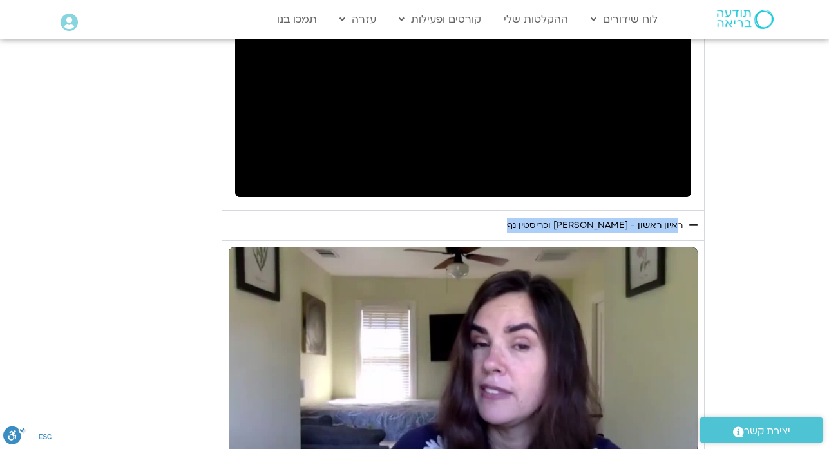
drag, startPoint x: 683, startPoint y: 226, endPoint x: 630, endPoint y: 242, distance: 55.0
click at [630, 242] on details "ראיון ראשון - [PERSON_NAME] וכריסטין נף נא להזין כתובת אימייל כדי לצפות בסרטון.…" at bounding box center [463, 365] width 483 height 308
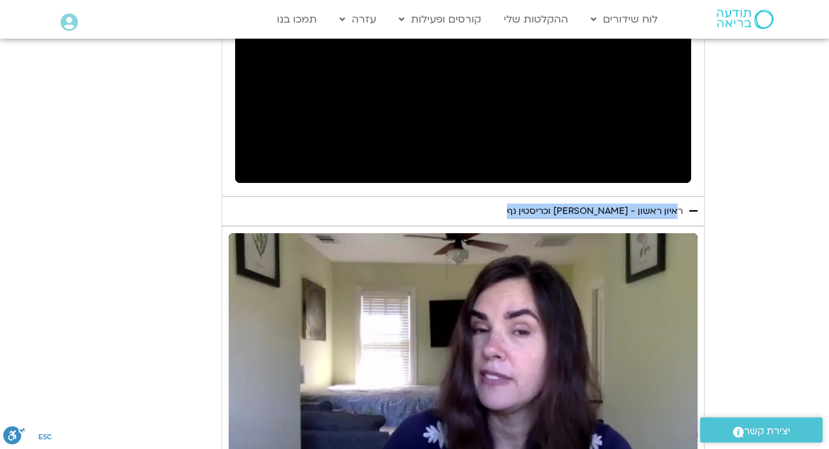
scroll to position [861, 0]
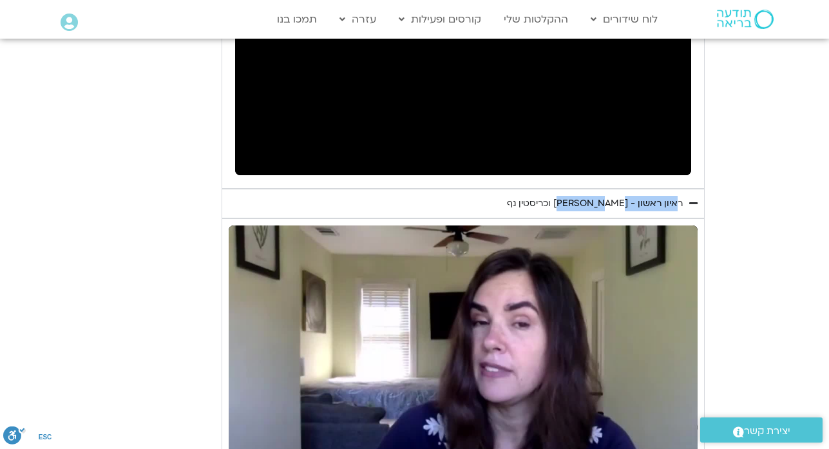
click at [585, 194] on summary "ראיון ראשון - [PERSON_NAME] וכריסטין נף" at bounding box center [463, 204] width 483 height 30
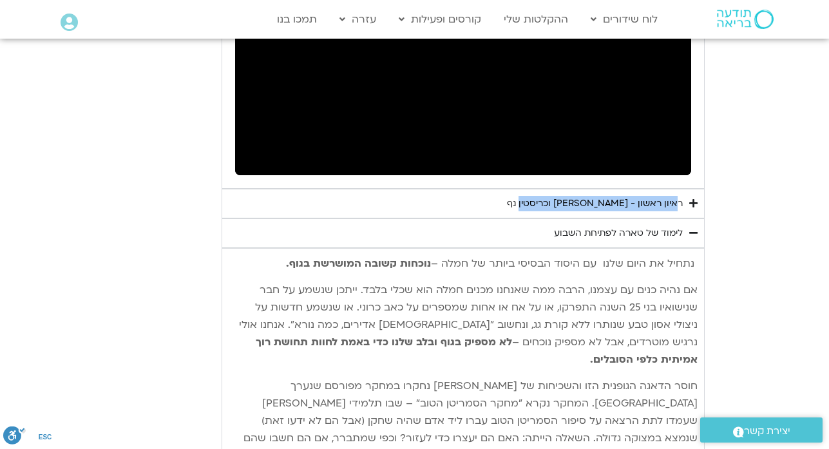
drag, startPoint x: 583, startPoint y: 206, endPoint x: 533, endPoint y: 204, distance: 49.6
click at [533, 204] on div "ראיון ראשון - [PERSON_NAME] וכריסטין נף" at bounding box center [595, 203] width 176 height 15
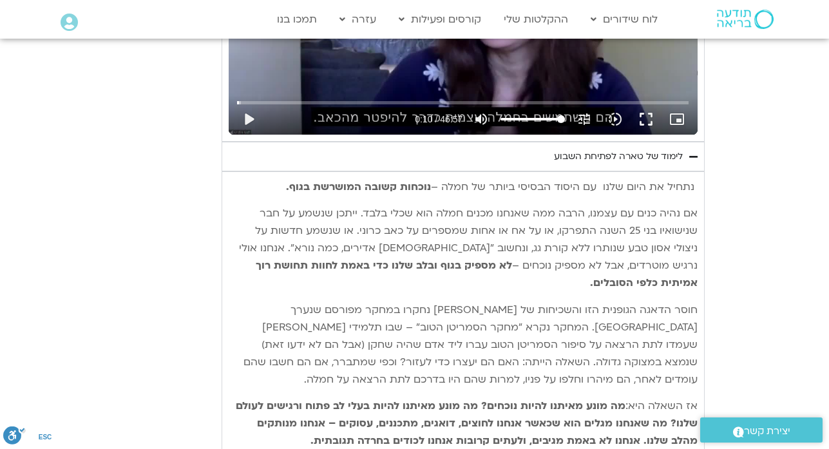
scroll to position [1222, 0]
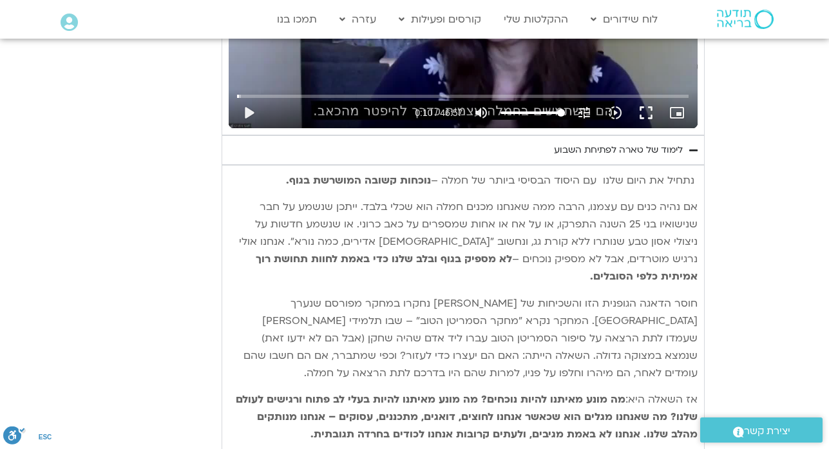
click at [633, 155] on div "לימוד של טארה לפתיחת השבוע" at bounding box center [618, 149] width 129 height 15
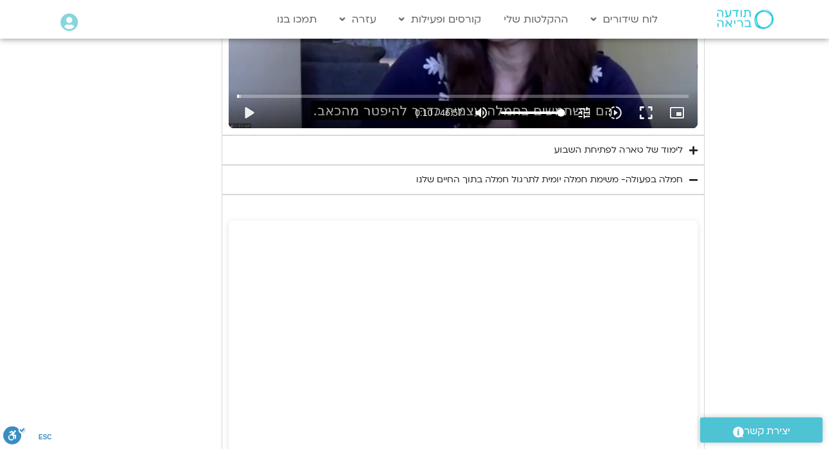
click at [633, 155] on div "לימוד של טארה לפתיחת השבוע" at bounding box center [618, 149] width 129 height 15
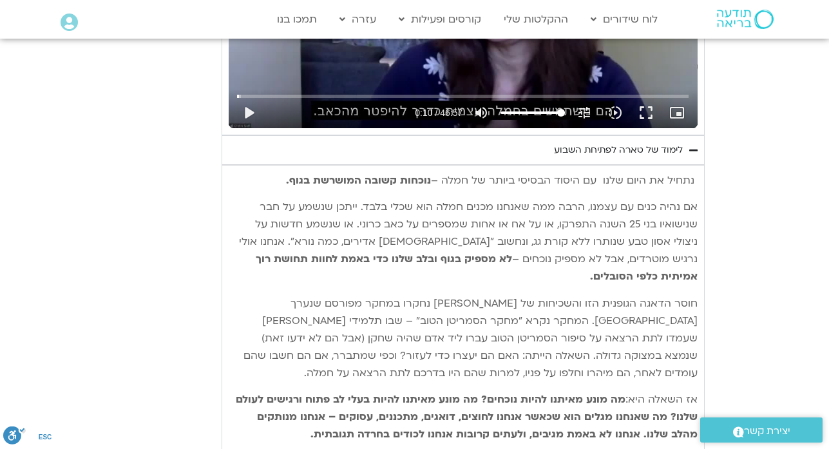
drag, startPoint x: 680, startPoint y: 149, endPoint x: 553, endPoint y: 157, distance: 127.2
click at [553, 157] on summary "לימוד של טארה לפתיחת השבוע" at bounding box center [463, 150] width 483 height 30
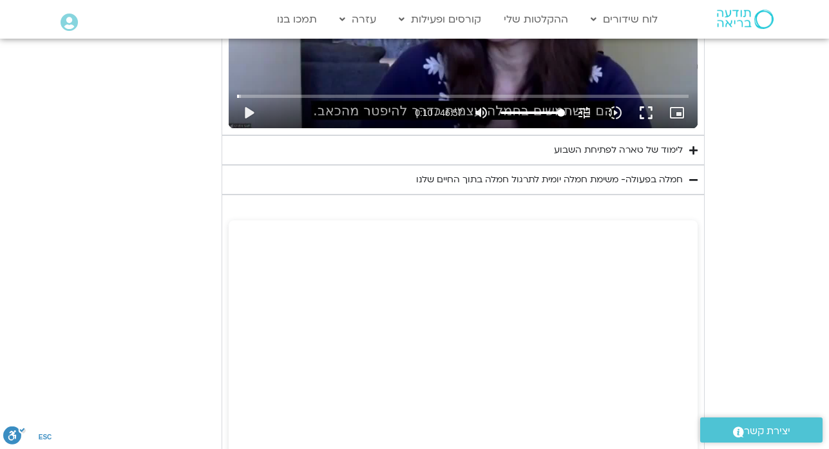
click at [646, 148] on div "לימוד של טארה לפתיחת השבוע" at bounding box center [618, 149] width 129 height 15
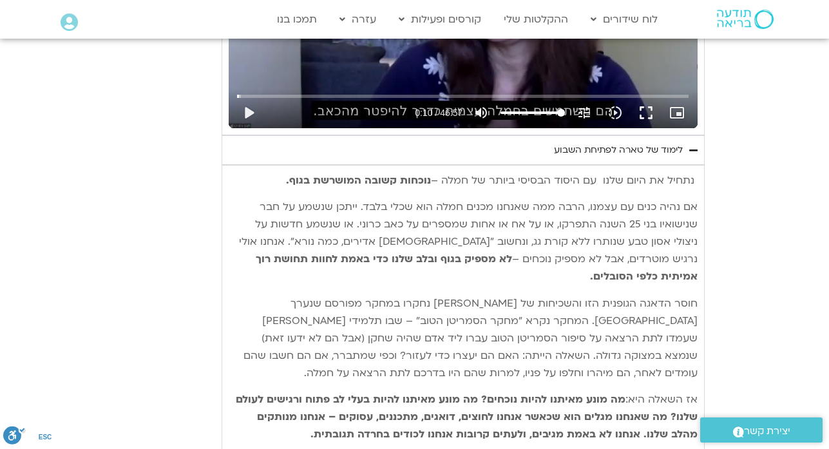
click at [686, 182] on span "נתחיל את היום שלנו עם היסוד הבסיסי ביותר של חמלה –" at bounding box center [563, 180] width 264 height 14
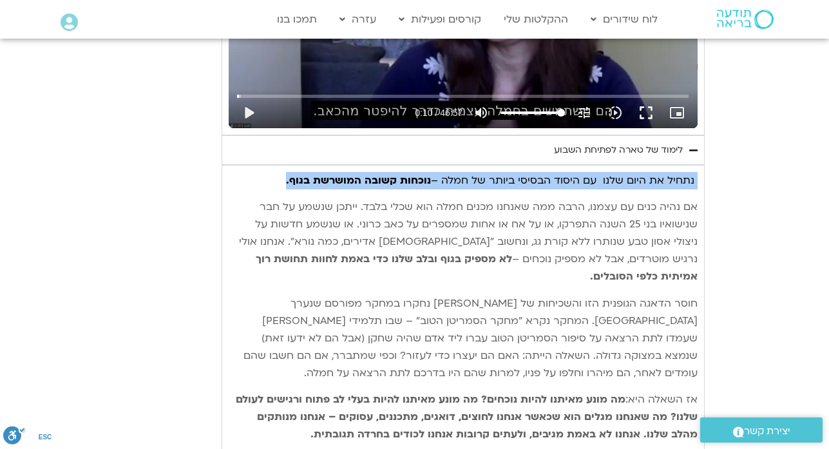
click at [686, 182] on span "נתחיל את היום שלנו עם היסוד הבסיסי ביותר של חמלה –" at bounding box center [563, 180] width 264 height 14
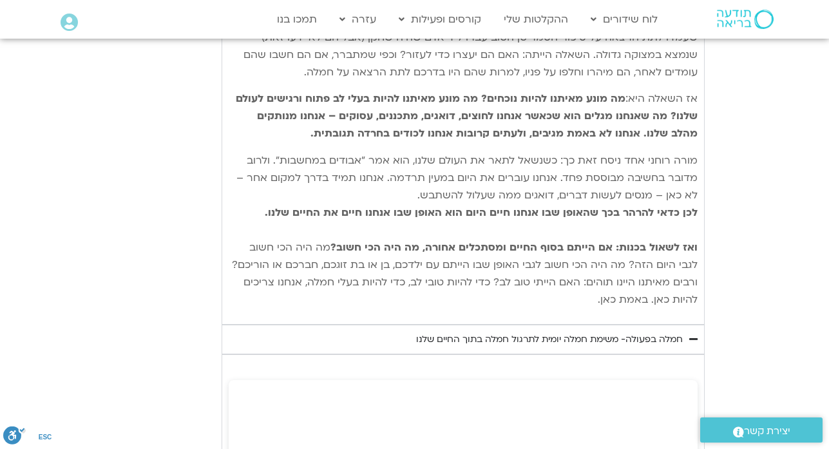
scroll to position [1531, 0]
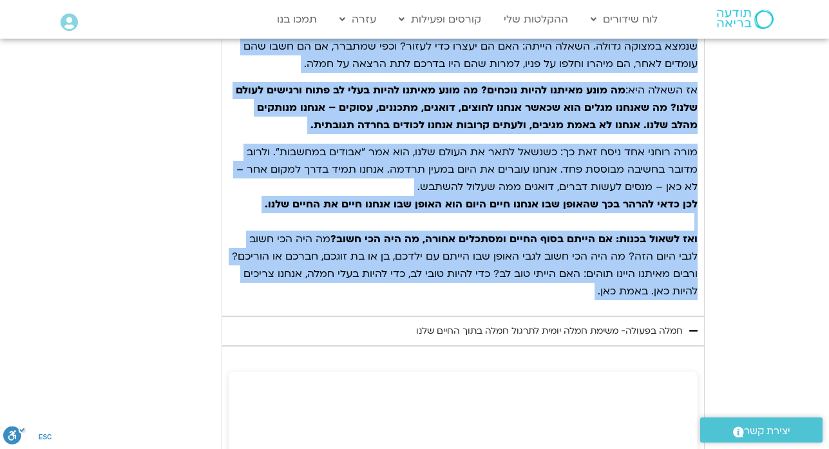
click at [629, 276] on span "מה היה הכי חשוב לגבי היום הזה? מה היה הכי חשוב לגבי האופן שבו הייתם עם ילדכם, ב…" at bounding box center [465, 265] width 466 height 66
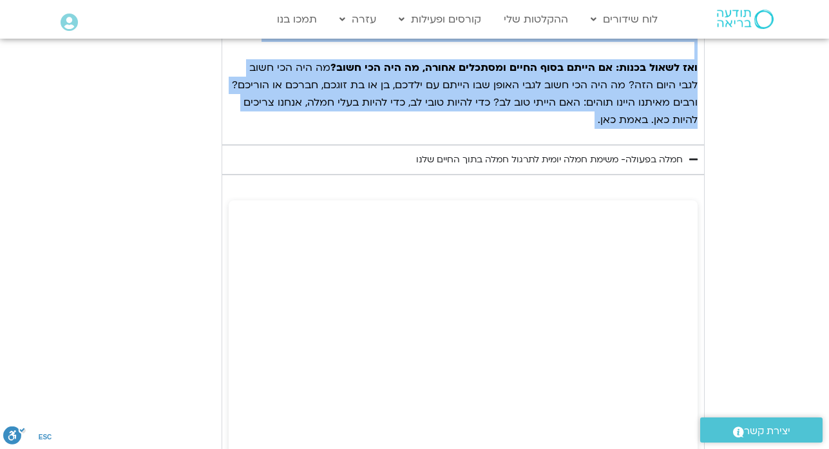
scroll to position [1711, 0]
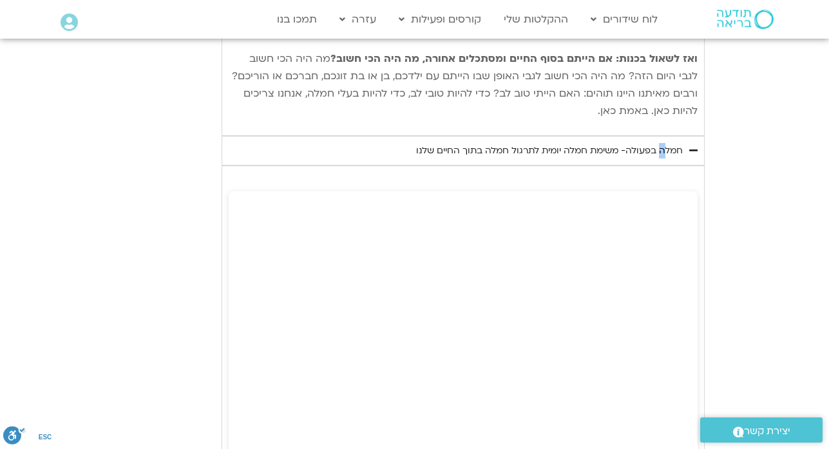
drag, startPoint x: 673, startPoint y: 133, endPoint x: 662, endPoint y: 133, distance: 10.3
click at [662, 143] on div "חמלה בפעולה- משימת חמלה יומית לתרגול חמלה בתוך החיים שלנו" at bounding box center [549, 150] width 267 height 15
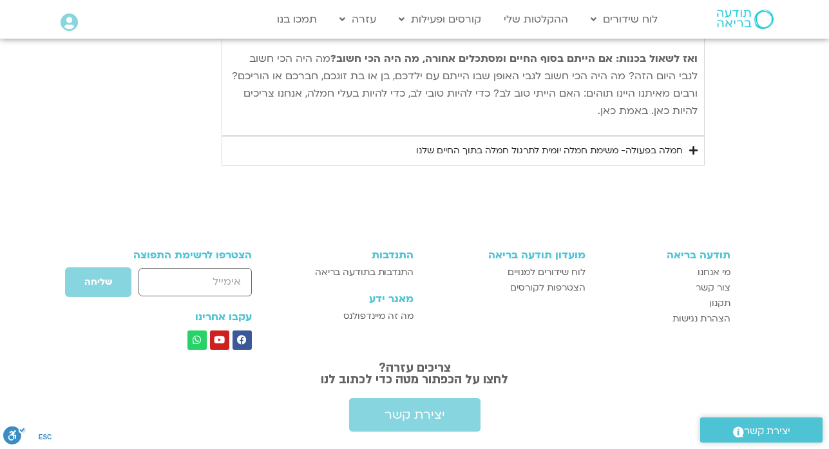
click at [674, 143] on div "חמלה בפעולה- משימת חמלה יומית לתרגול חמלה בתוך החיים שלנו" at bounding box center [549, 150] width 267 height 15
click at [676, 143] on div "חמלה בפעולה- משימת חמלה יומית לתרגול חמלה בתוך החיים שלנו" at bounding box center [549, 150] width 267 height 15
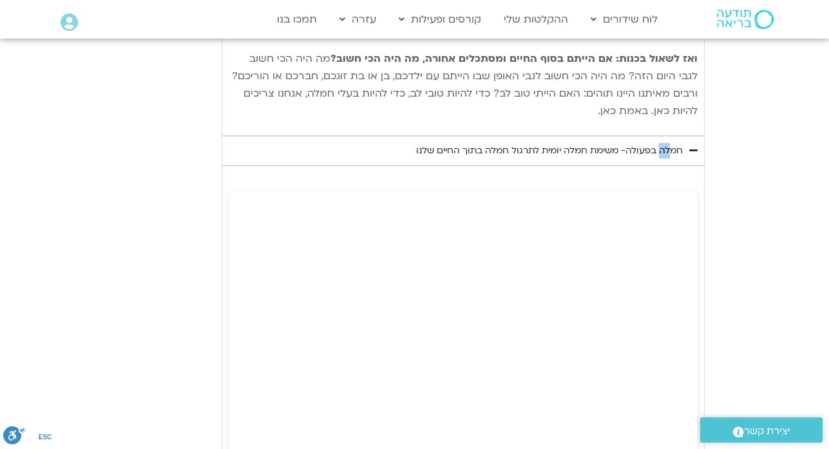
drag, startPoint x: 676, startPoint y: 133, endPoint x: 666, endPoint y: 133, distance: 9.7
click at [666, 143] on div "חמלה בפעולה- משימת חמלה יומית לתרגול חמלה בתוך החיים שלנו" at bounding box center [549, 150] width 267 height 15
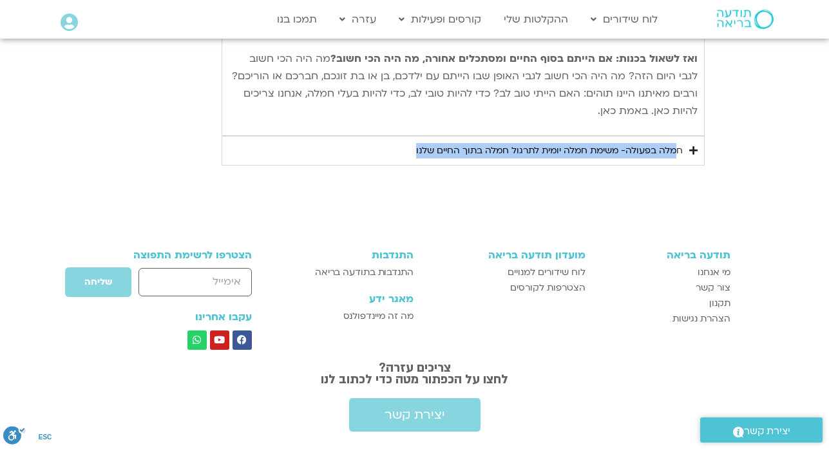
click at [682, 136] on summary "חמלה בפעולה- משימת חמלה יומית לתרגול חמלה בתוך החיים שלנו" at bounding box center [463, 151] width 483 height 30
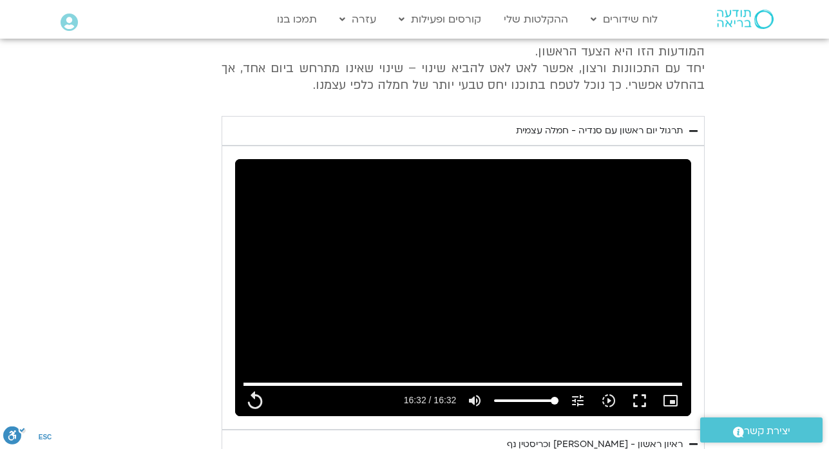
scroll to position [600, 0]
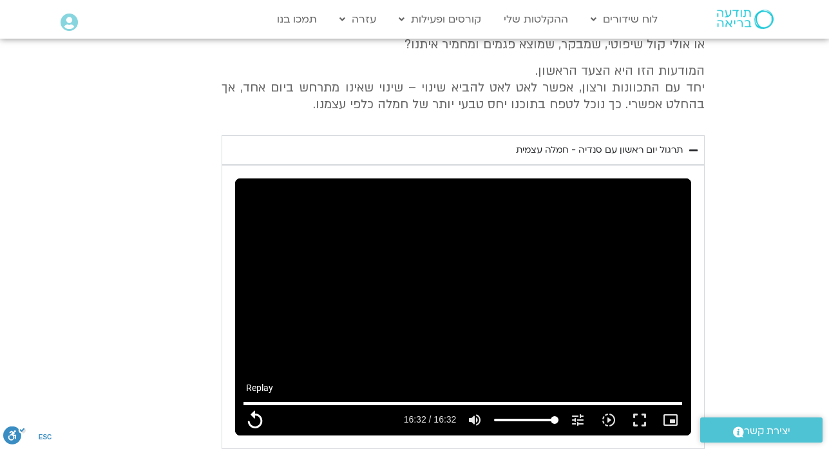
click at [255, 417] on button "replay" at bounding box center [255, 420] width 31 height 31
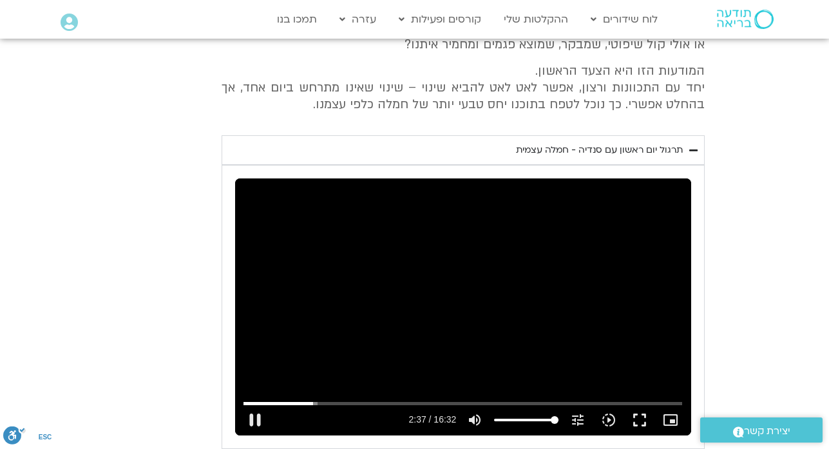
click at [291, 389] on div "Skip Ad 1:55 pause 2:37 / 16:32 volume_up Mute tune Resolution Auto 240p slow_m…" at bounding box center [463, 306] width 456 height 256
type input "157.250933"
